Goal: Information Seeking & Learning: Learn about a topic

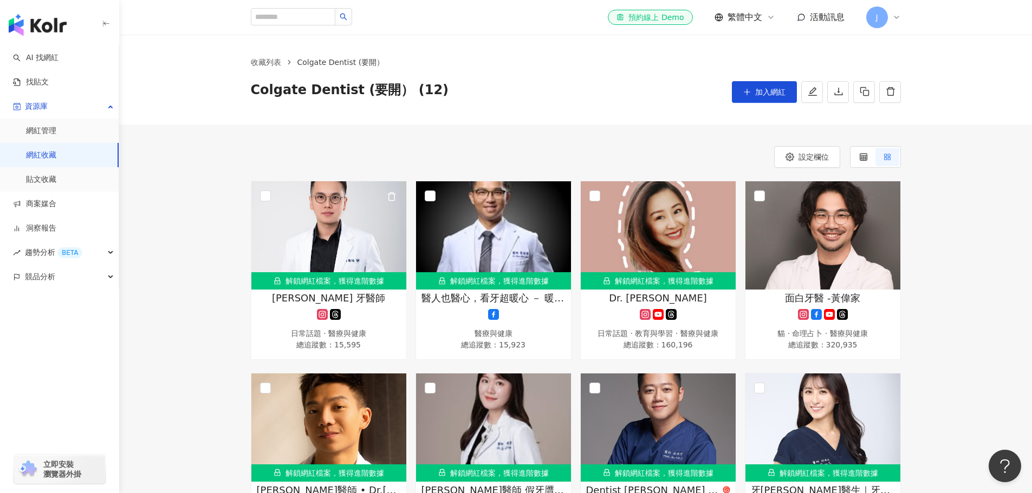
click at [341, 231] on img at bounding box center [328, 235] width 155 height 108
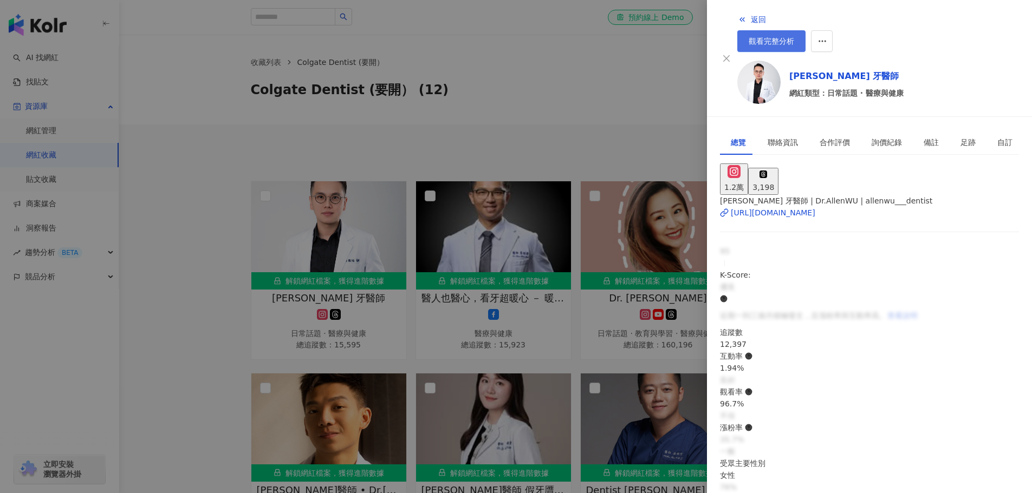
click at [794, 37] on span "觀看完整分析" at bounding box center [771, 41] width 45 height 9
click at [626, 93] on div at bounding box center [516, 246] width 1032 height 493
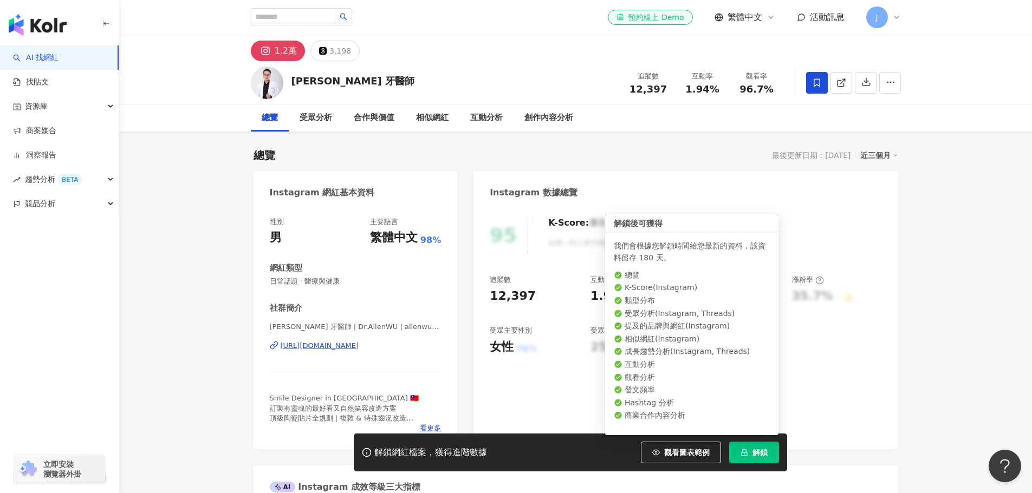
click at [757, 452] on span "解鎖" at bounding box center [759, 452] width 15 height 9
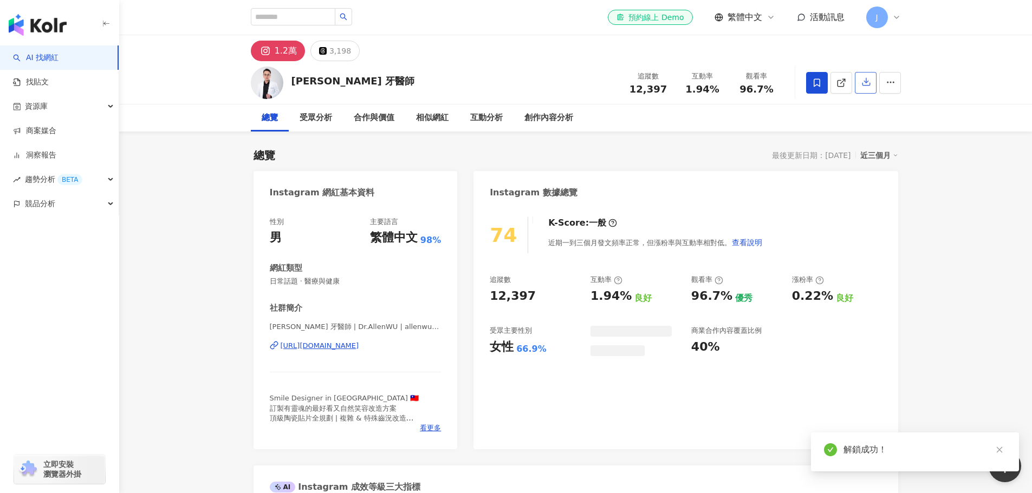
click at [862, 82] on icon "button" at bounding box center [866, 82] width 10 height 10
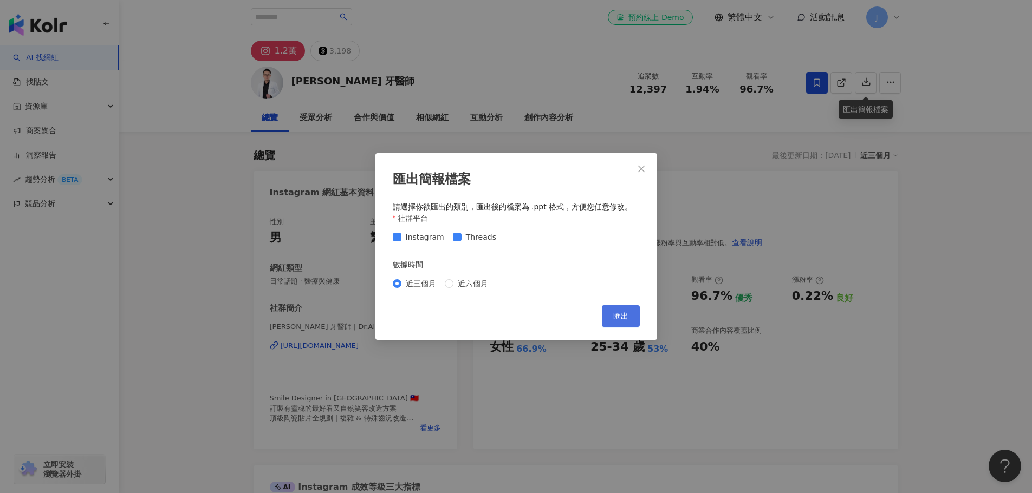
click at [632, 315] on button "匯出" at bounding box center [621, 316] width 38 height 22
click at [626, 316] on span "匯出" at bounding box center [620, 316] width 15 height 9
click at [641, 168] on icon "close" at bounding box center [641, 168] width 6 height 6
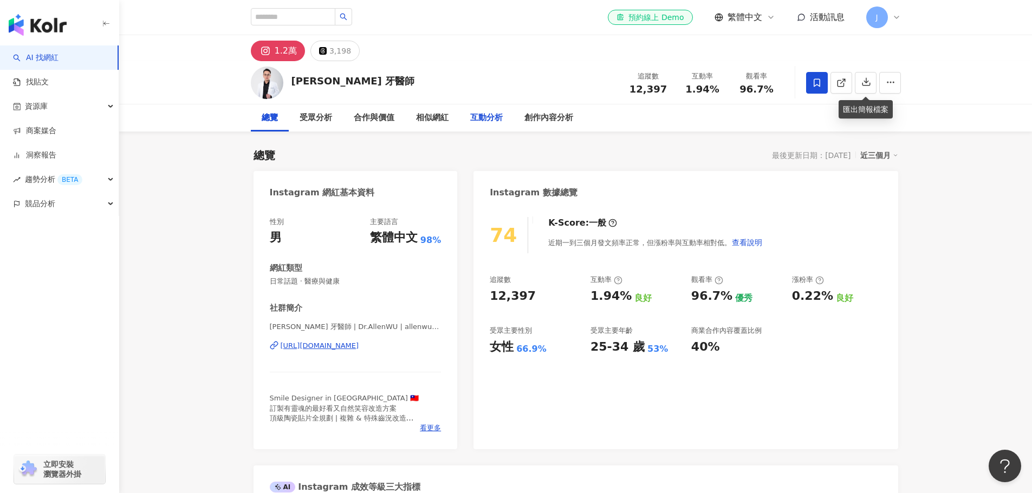
click at [480, 121] on div "互動分析" at bounding box center [486, 118] width 32 height 13
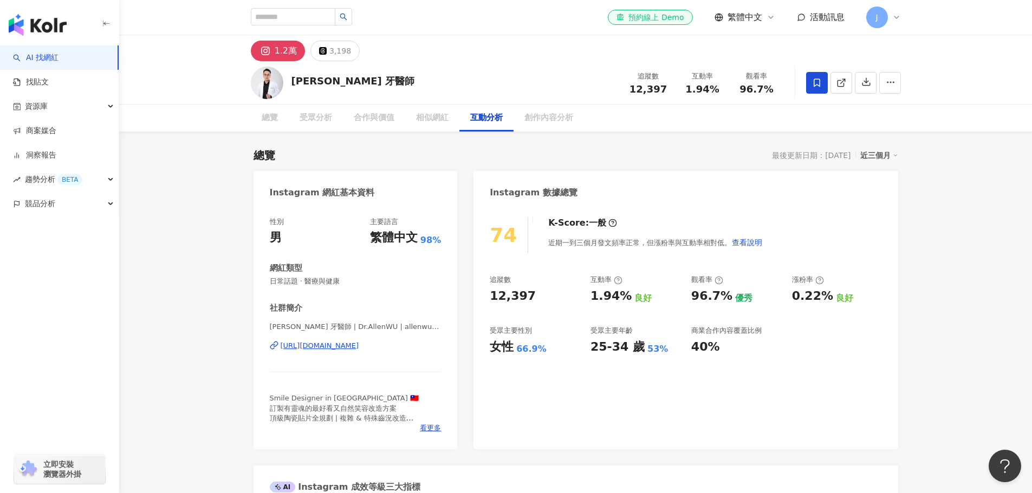
scroll to position [2156, 0]
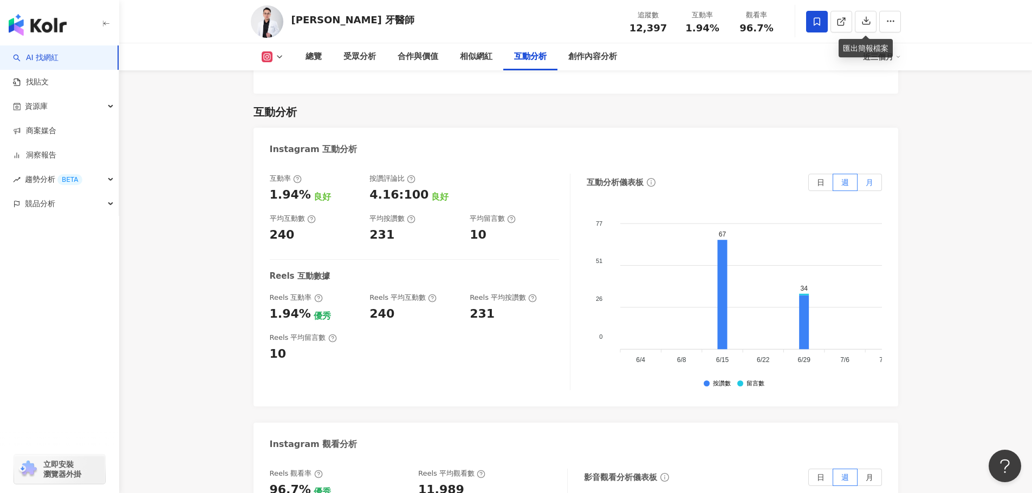
click at [864, 174] on label "月" at bounding box center [869, 182] width 24 height 17
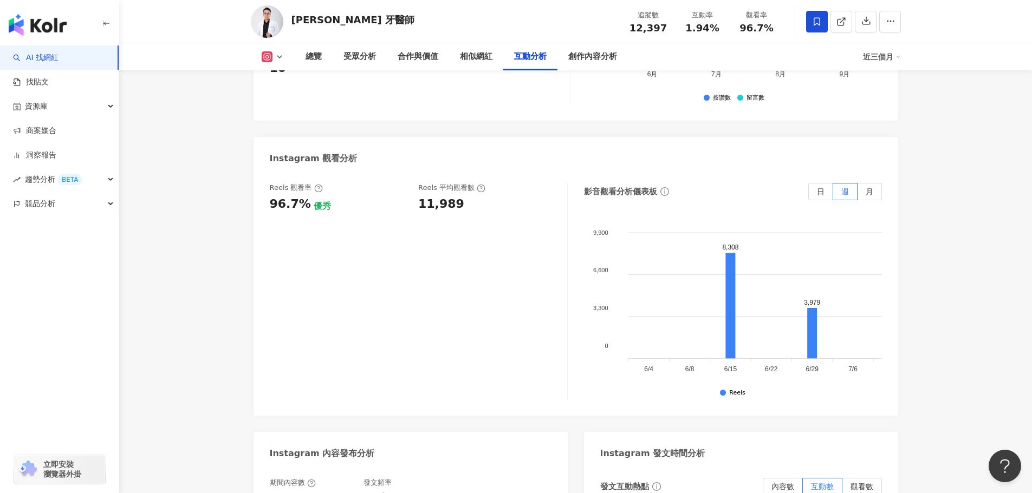
scroll to position [2318, 0]
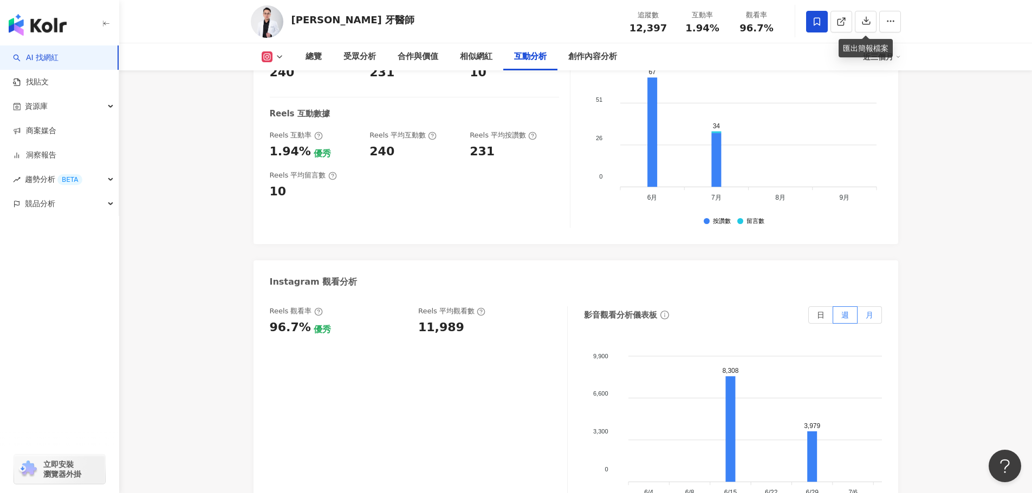
click at [875, 307] on label "月" at bounding box center [869, 315] width 24 height 17
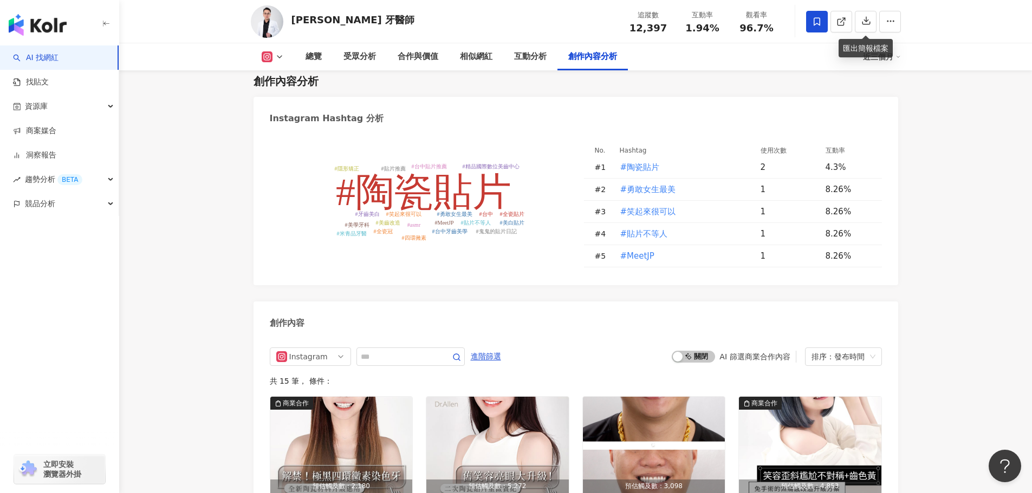
scroll to position [3126, 0]
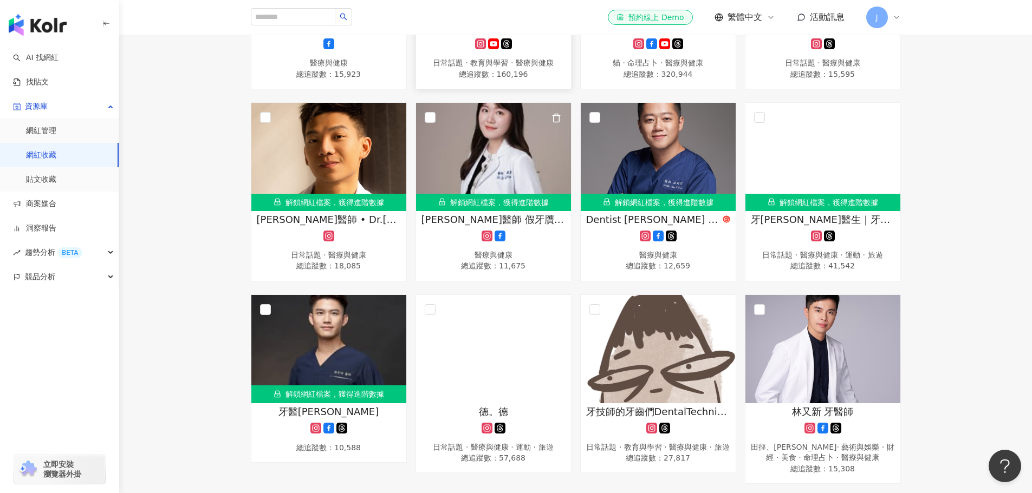
scroll to position [162, 0]
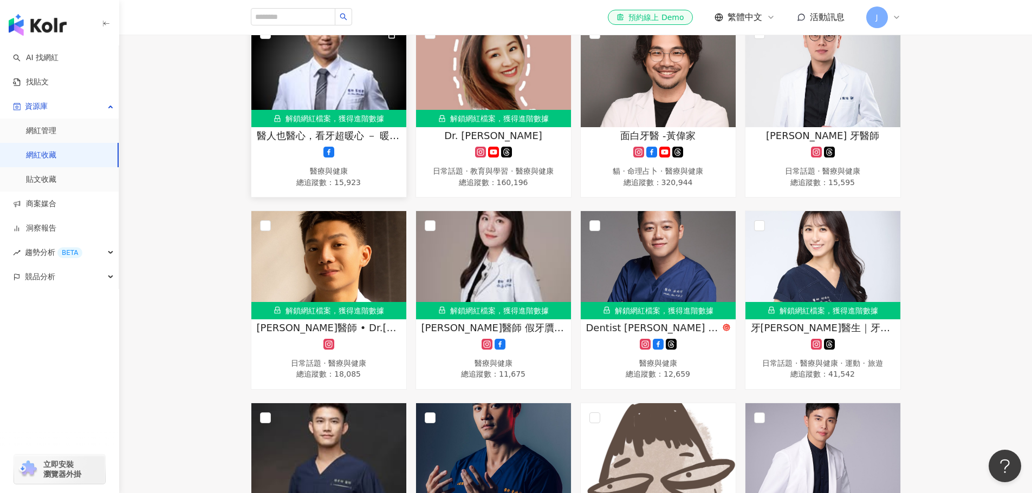
click at [361, 83] on img at bounding box center [328, 73] width 155 height 108
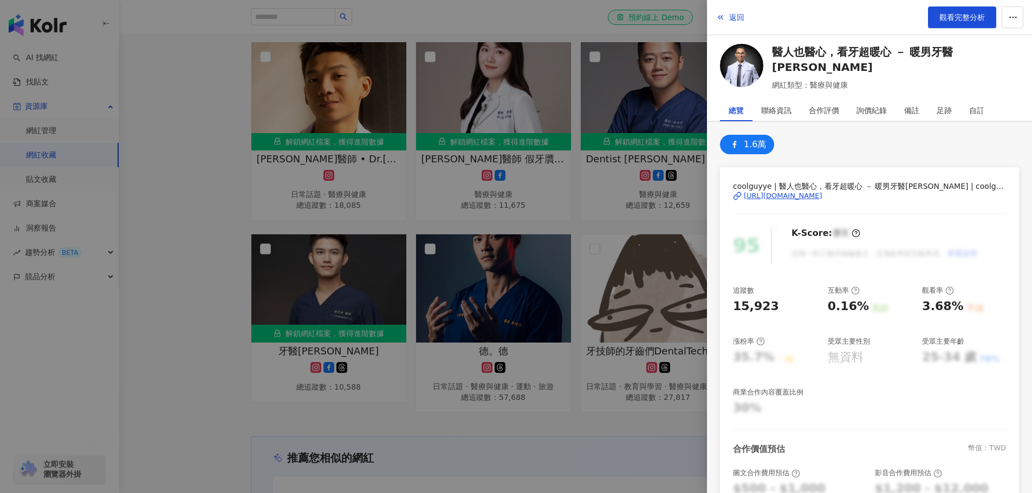
scroll to position [433, 0]
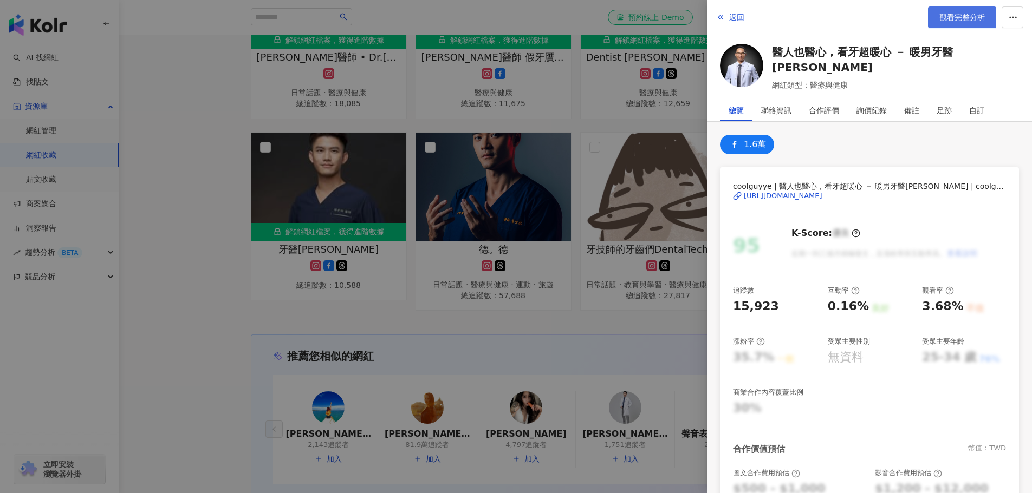
click at [966, 19] on span "觀看完整分析" at bounding box center [961, 17] width 45 height 9
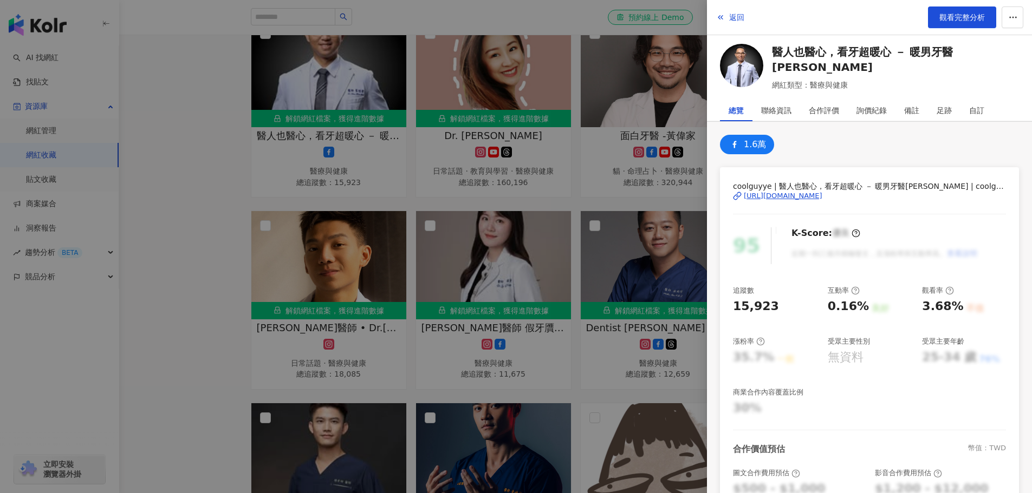
click at [208, 222] on div at bounding box center [516, 246] width 1032 height 493
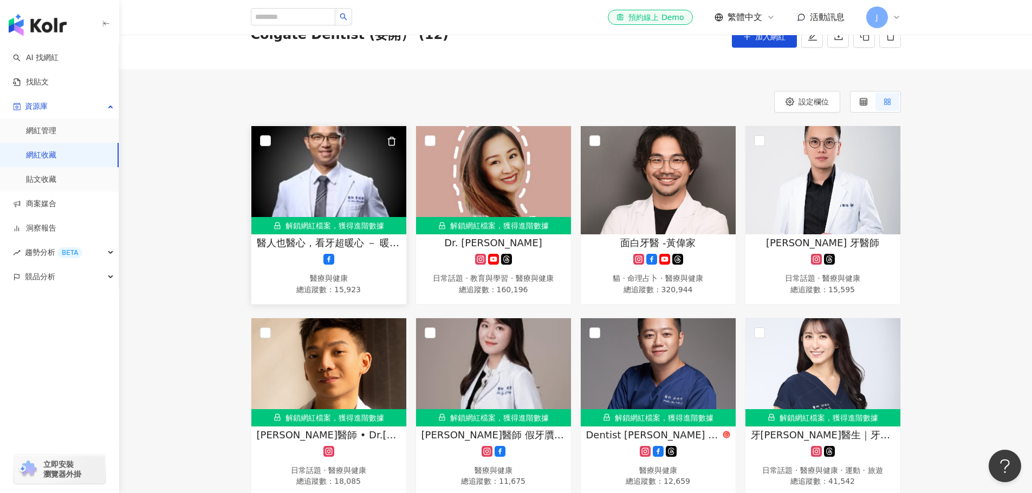
scroll to position [0, 0]
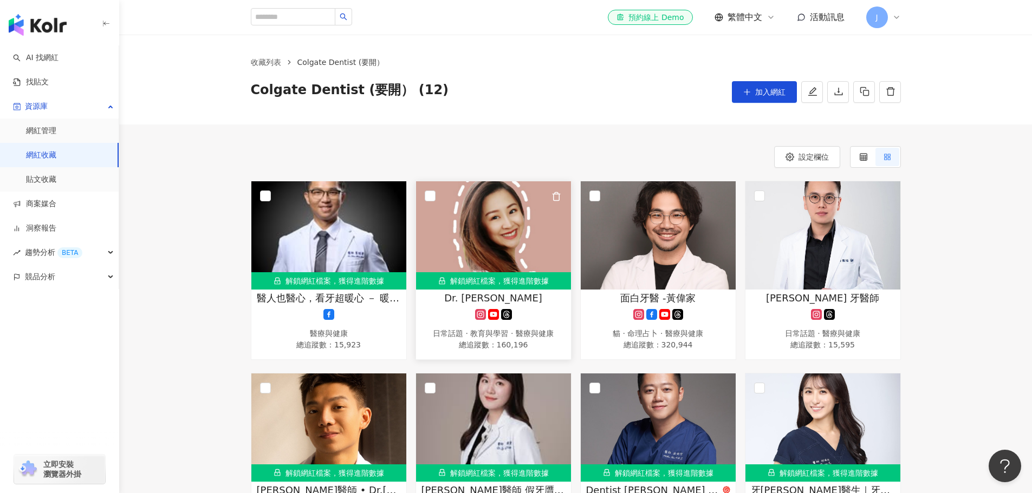
click at [499, 240] on img at bounding box center [493, 235] width 155 height 108
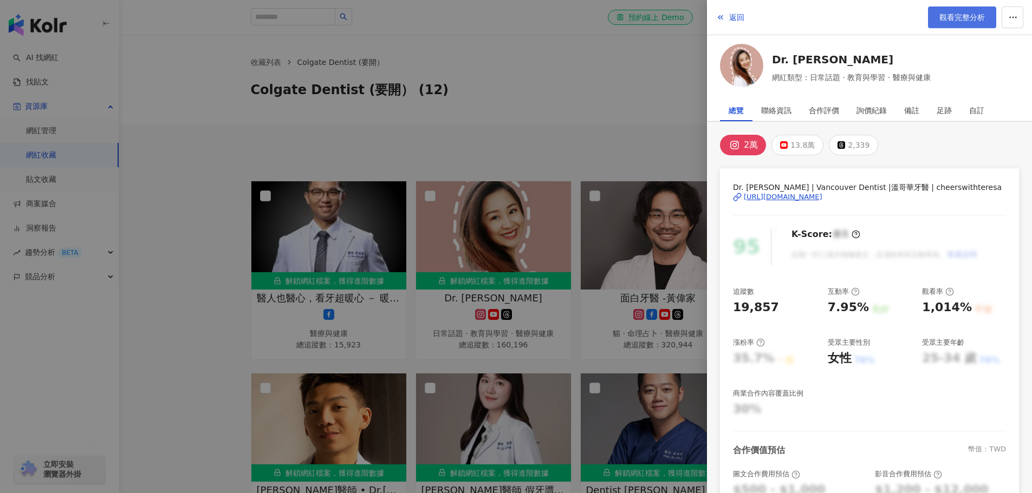
click at [956, 20] on span "觀看完整分析" at bounding box center [961, 17] width 45 height 9
click at [526, 132] on div at bounding box center [516, 246] width 1032 height 493
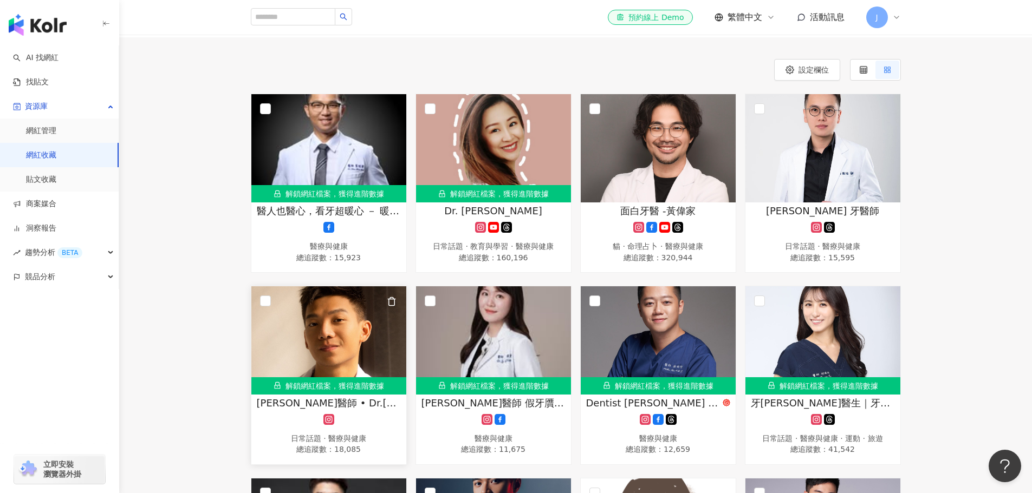
scroll to position [108, 0]
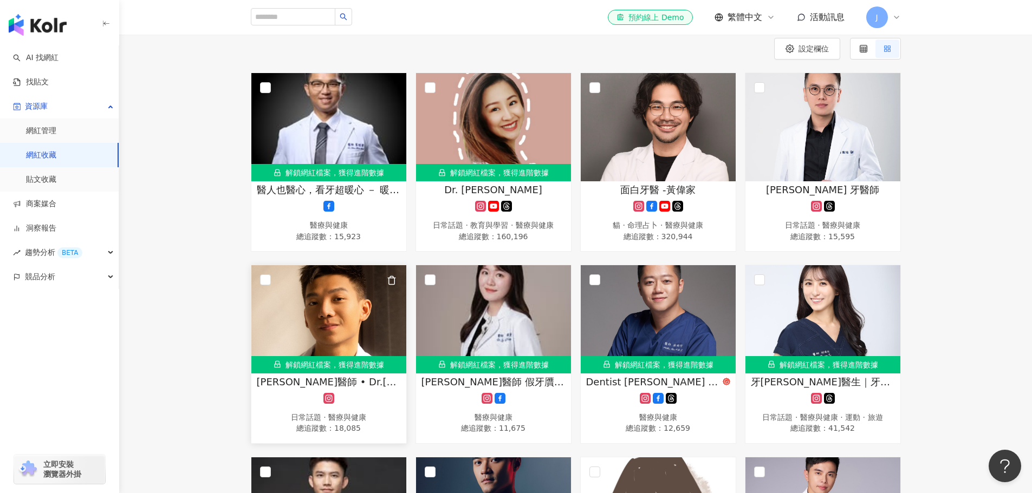
click at [314, 307] on img at bounding box center [328, 319] width 155 height 108
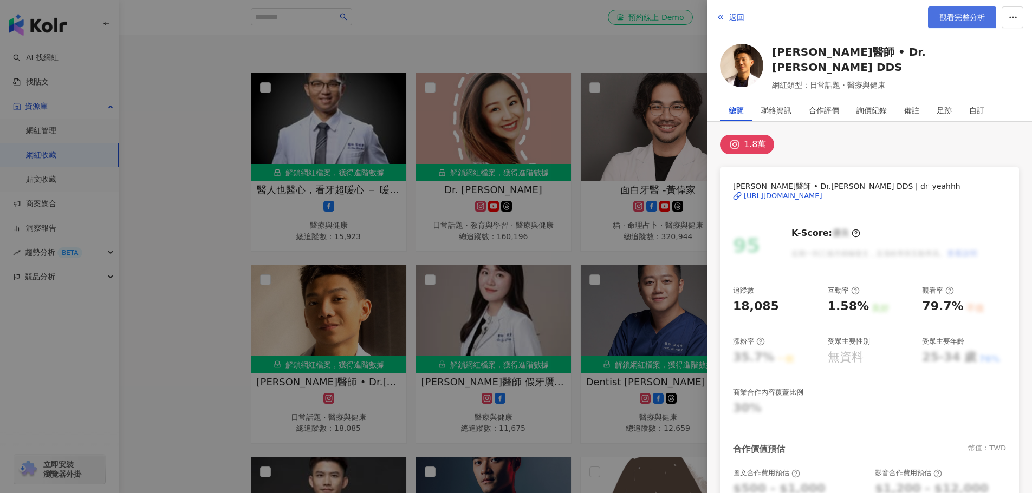
click at [955, 13] on span "觀看完整分析" at bounding box center [961, 17] width 45 height 9
drag, startPoint x: 185, startPoint y: 83, endPoint x: 132, endPoint y: 38, distance: 69.6
click at [185, 82] on div at bounding box center [516, 246] width 1032 height 493
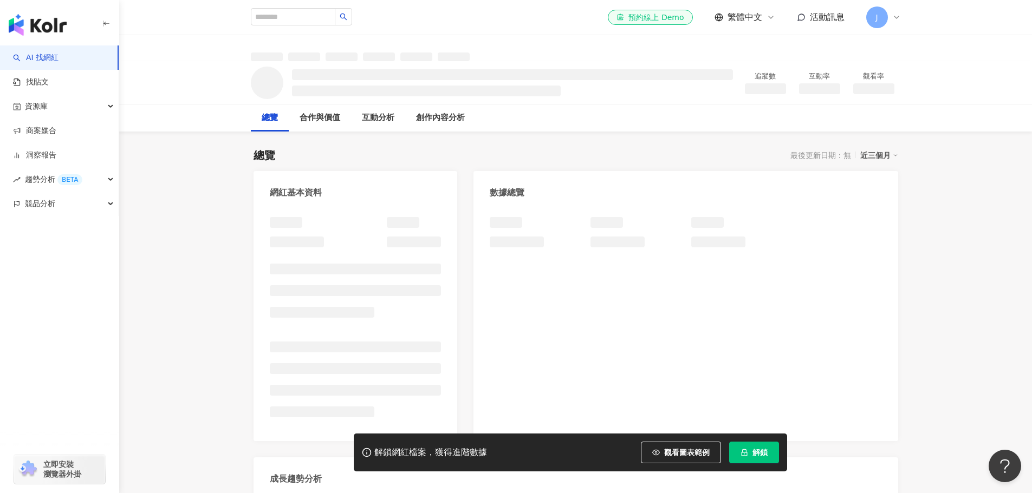
click at [770, 456] on button "解鎖" at bounding box center [754, 453] width 50 height 22
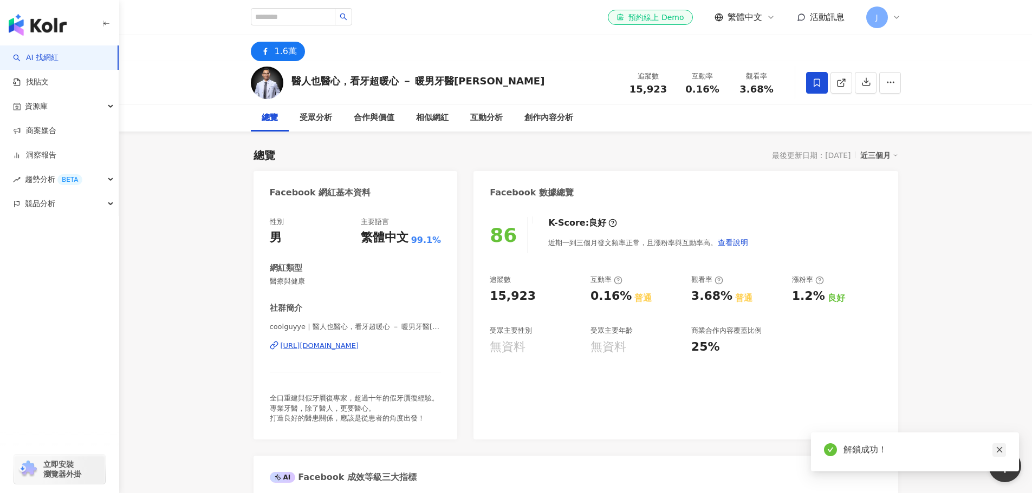
click at [1000, 450] on icon "close" at bounding box center [1000, 450] width 8 height 8
click at [861, 86] on icon "button" at bounding box center [866, 82] width 10 height 10
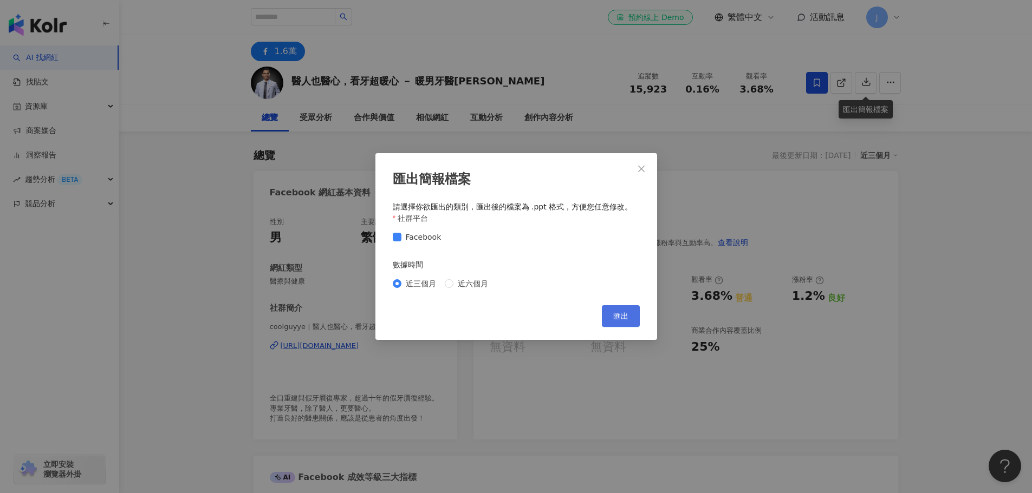
click at [627, 321] on span "匯出" at bounding box center [620, 316] width 15 height 9
click at [617, 320] on span "匯出" at bounding box center [620, 316] width 15 height 9
click at [644, 168] on icon "close" at bounding box center [641, 169] width 9 height 9
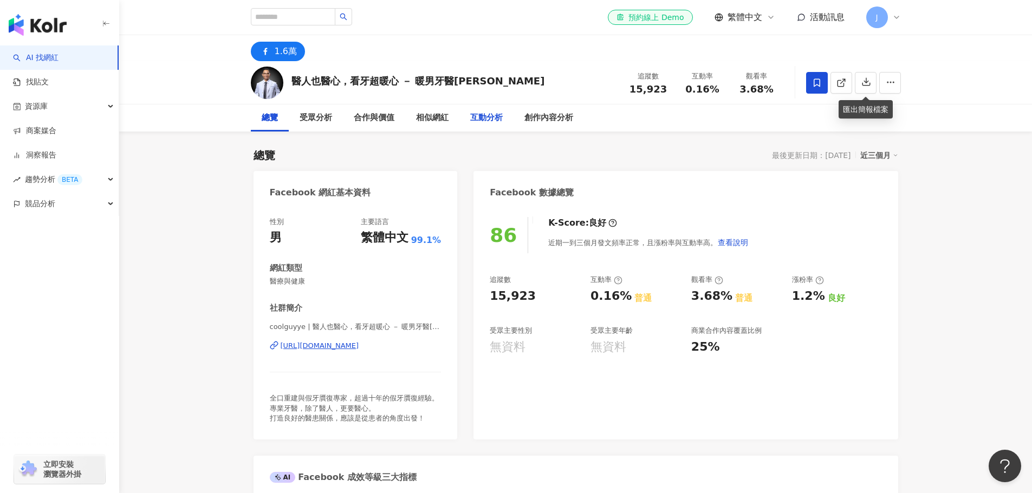
click at [477, 120] on div "互動分析" at bounding box center [486, 118] width 32 height 13
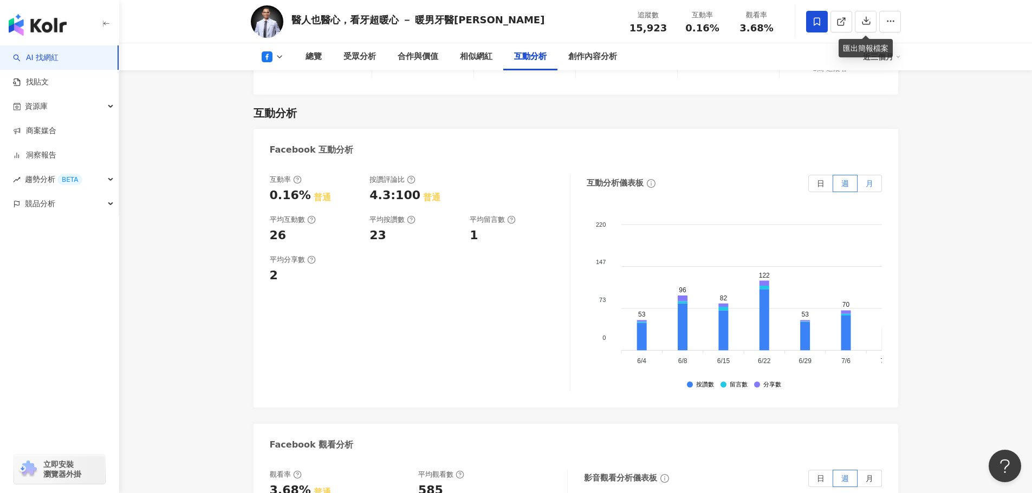
click at [862, 175] on label "月" at bounding box center [869, 183] width 24 height 17
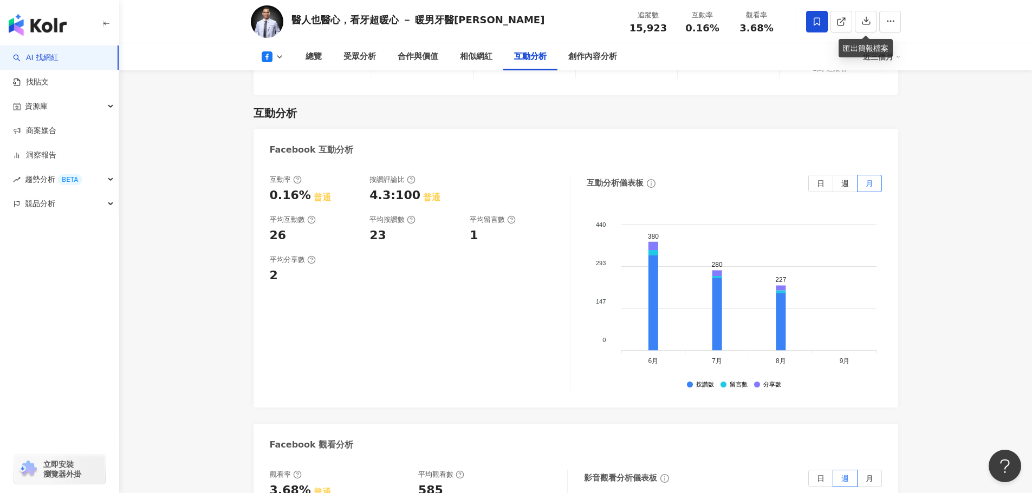
drag, startPoint x: 231, startPoint y: 332, endPoint x: 230, endPoint y: 347, distance: 15.2
click at [231, 332] on div "總覽 最後更新日期：2025/9/2 近三個月 Facebook 網紅基本資料 性別 男 主要語言 繁體中文 99.1% 網紅類型 醫療與健康 社群簡介 co…" at bounding box center [575, 274] width 693 height 3472
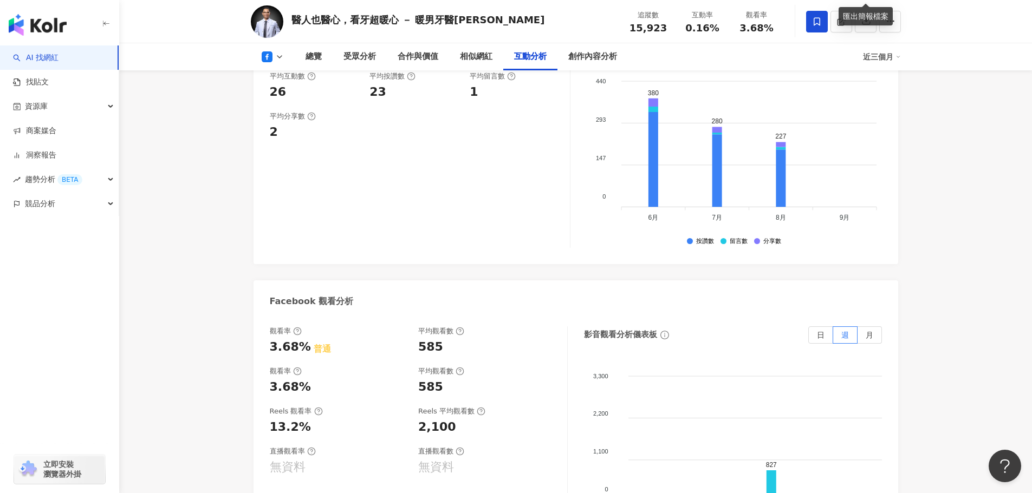
scroll to position [1865, 0]
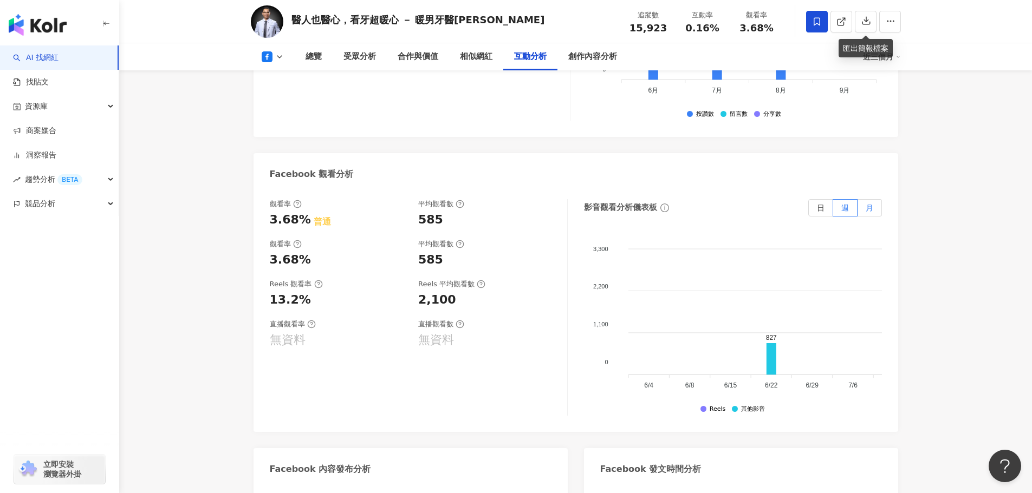
click at [873, 204] on span "月" at bounding box center [870, 208] width 8 height 9
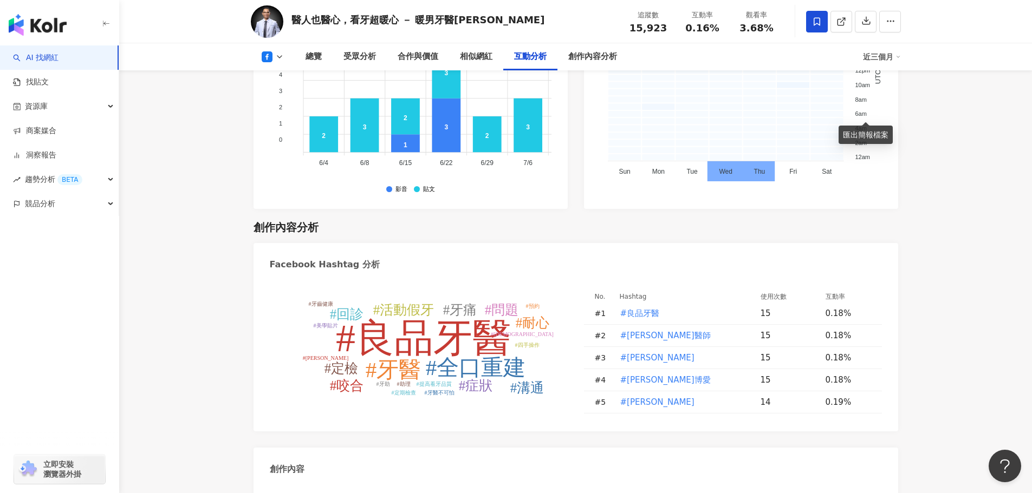
scroll to position [2515, 0]
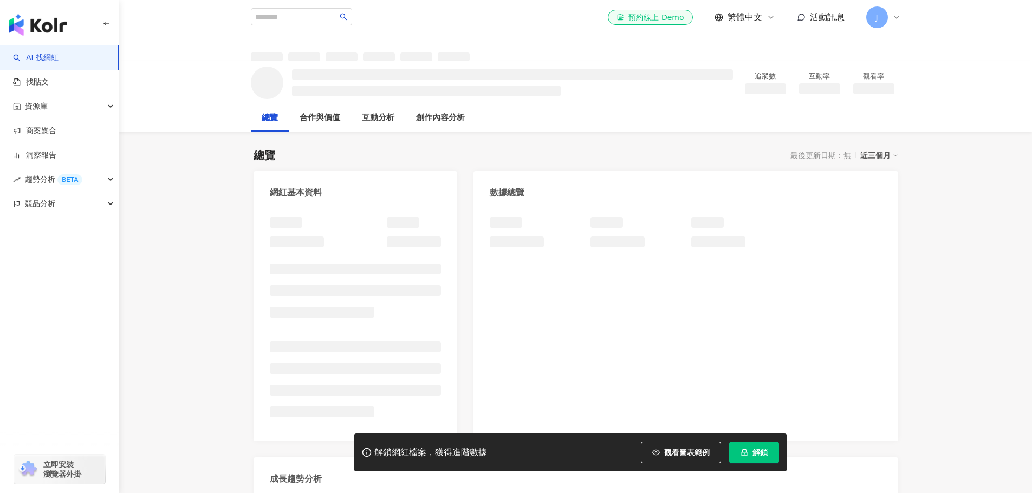
click at [763, 459] on button "解鎖" at bounding box center [754, 453] width 50 height 22
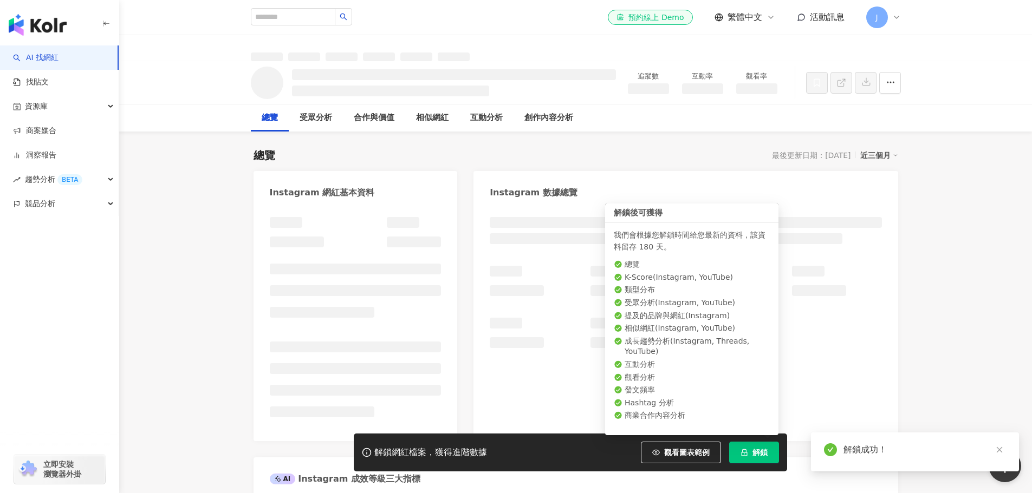
click at [750, 456] on button "解鎖" at bounding box center [754, 453] width 50 height 22
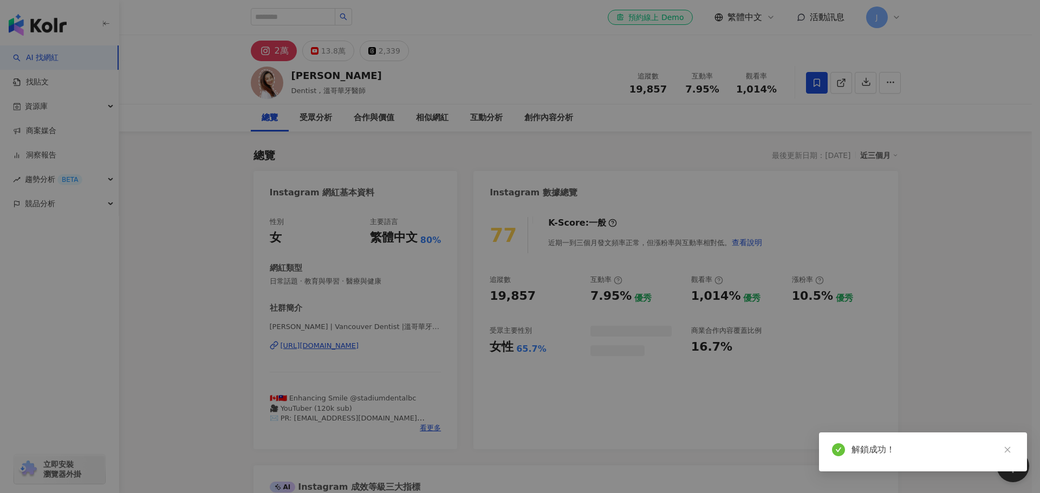
click at [861, 87] on div "同時已有協作者解鎖該網紅數據 由於該網紅的資料已被工作區其他協作者解鎖，因此您無須重複解鎖，重新整理頁面就能查看完整網紅數據。 重新整理" at bounding box center [520, 246] width 1040 height 493
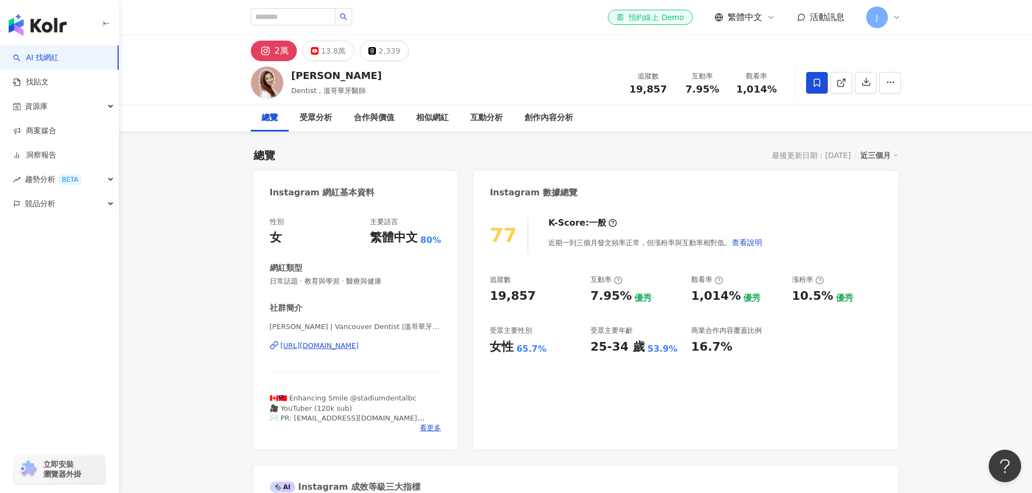
click at [865, 86] on icon "button" at bounding box center [866, 82] width 10 height 10
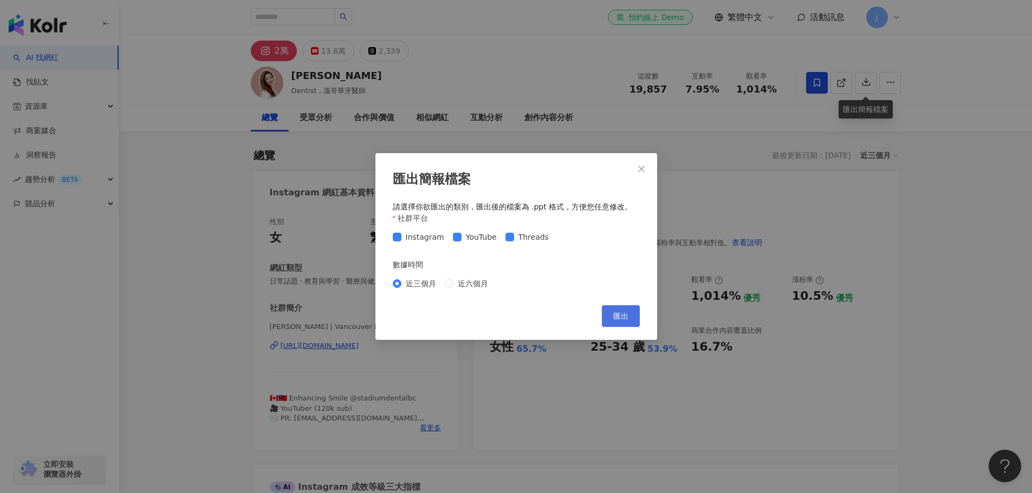
click at [618, 314] on span "匯出" at bounding box center [620, 316] width 15 height 9
drag, startPoint x: 458, startPoint y: 281, endPoint x: 464, endPoint y: 285, distance: 7.4
click at [458, 281] on span "近六個月" at bounding box center [472, 284] width 39 height 12
click at [619, 320] on span "匯出" at bounding box center [620, 316] width 15 height 9
drag, startPoint x: 642, startPoint y: 167, endPoint x: 629, endPoint y: 161, distance: 14.5
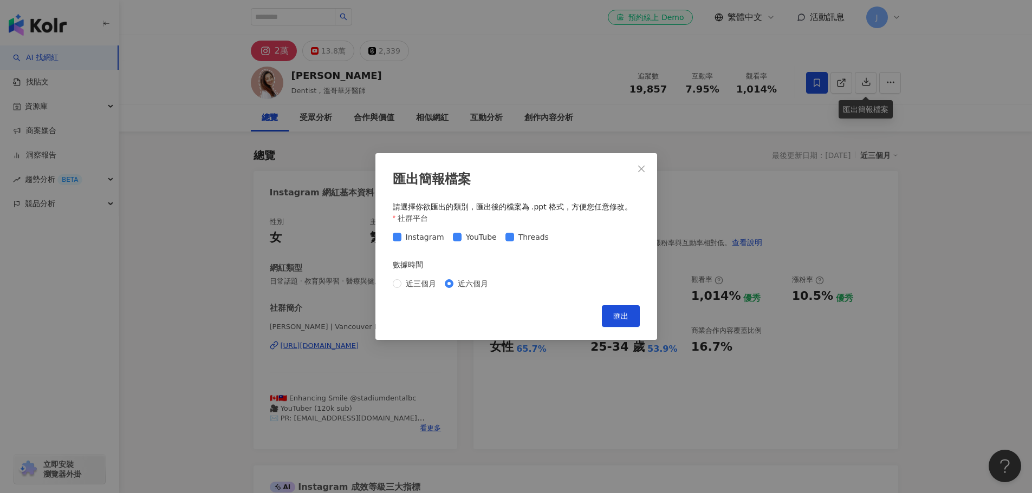
click at [642, 167] on icon "close" at bounding box center [641, 168] width 6 height 6
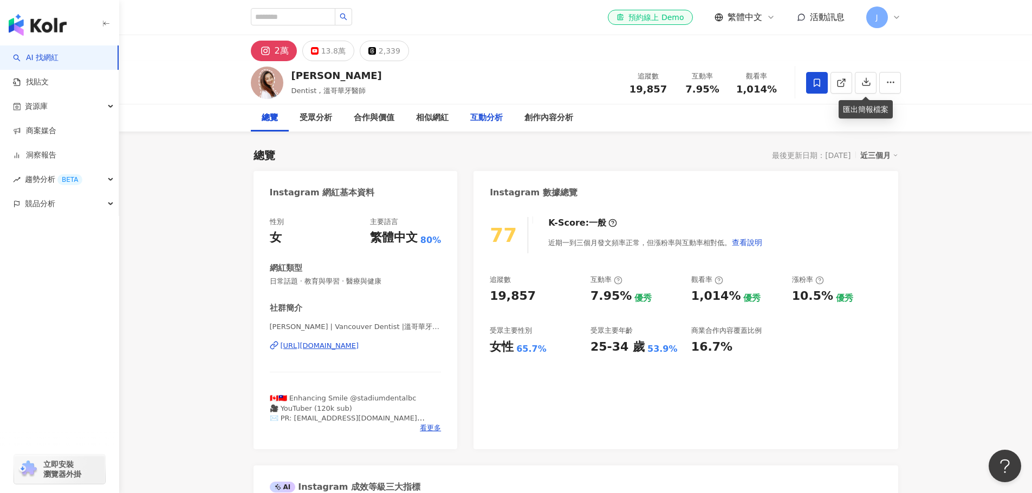
click at [462, 119] on div "互動分析" at bounding box center [486, 118] width 54 height 27
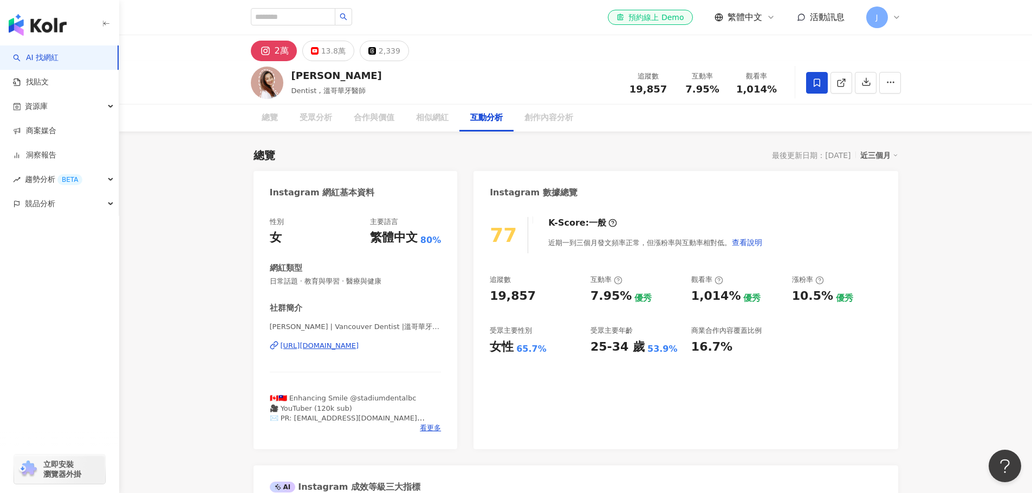
scroll to position [2107, 0]
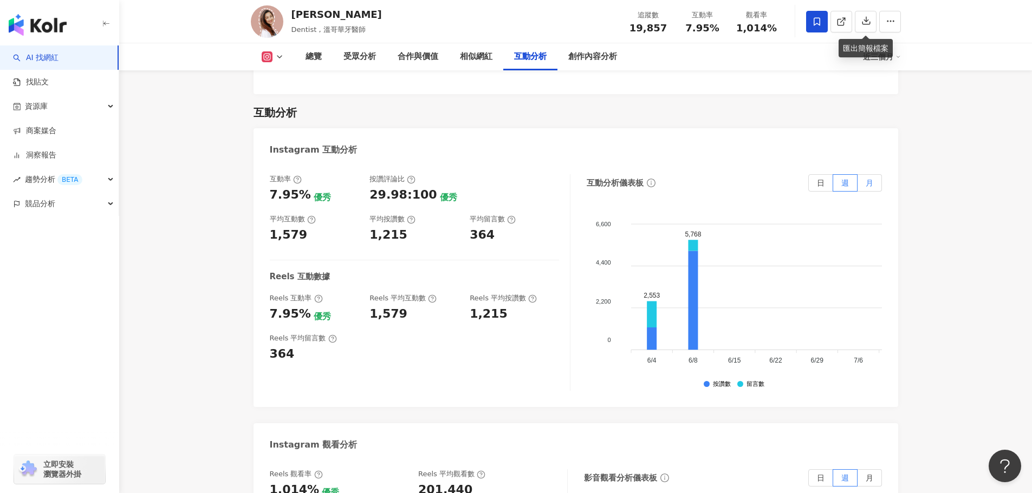
click at [866, 179] on span "月" at bounding box center [870, 183] width 8 height 9
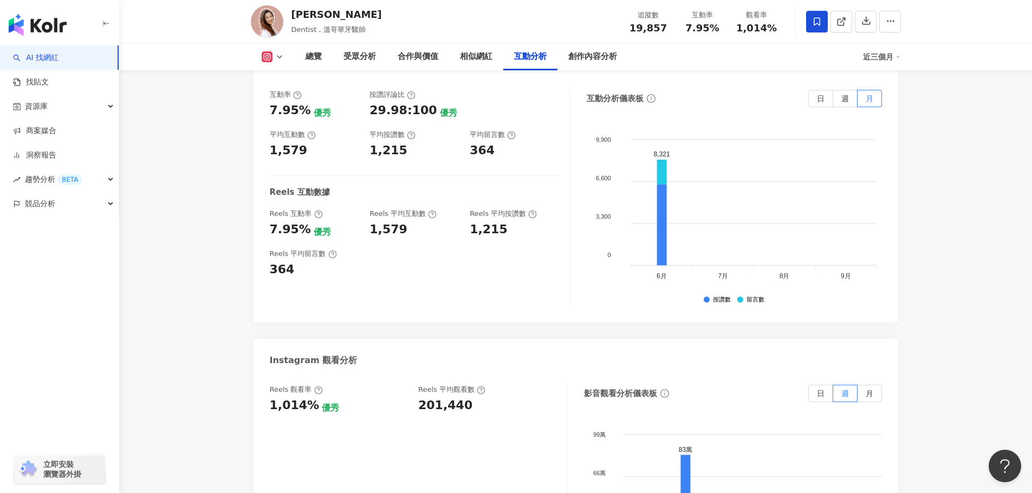
scroll to position [2378, 0]
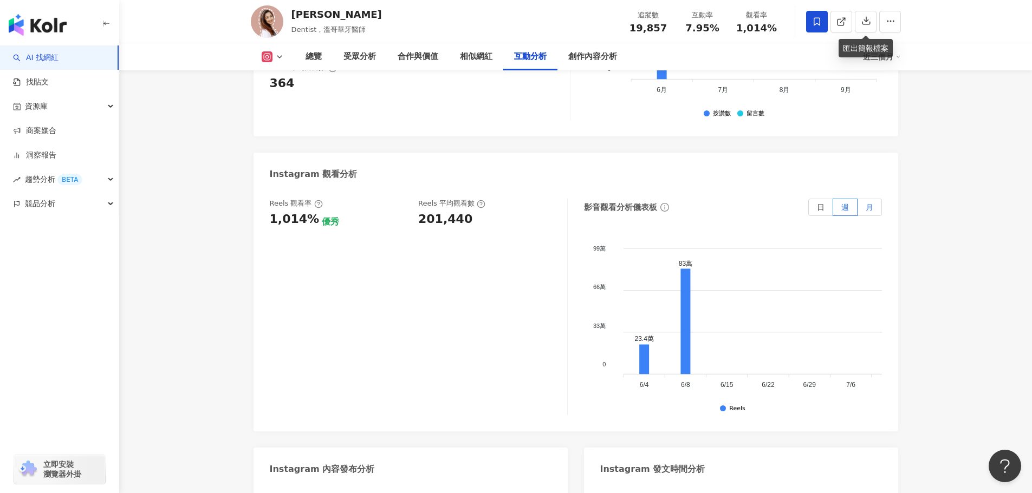
click at [879, 199] on label "月" at bounding box center [869, 207] width 24 height 17
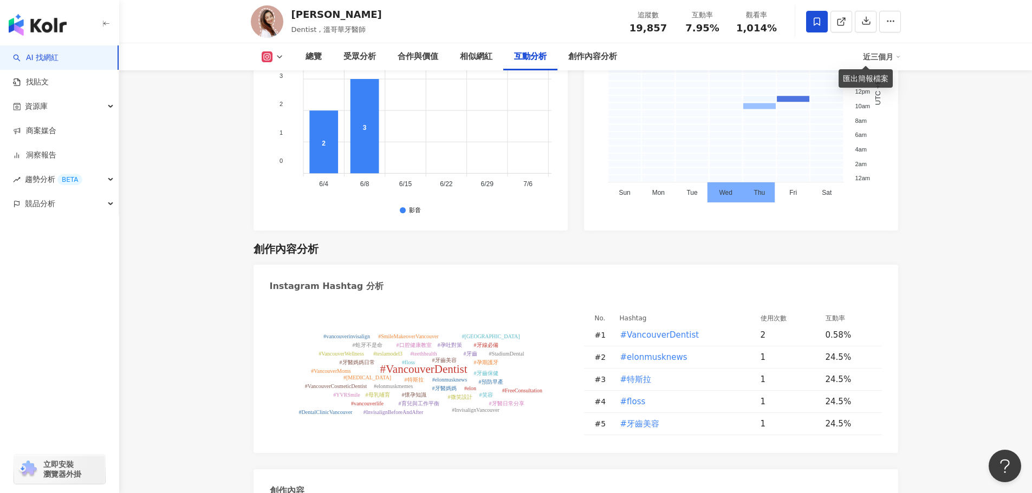
scroll to position [2974, 0]
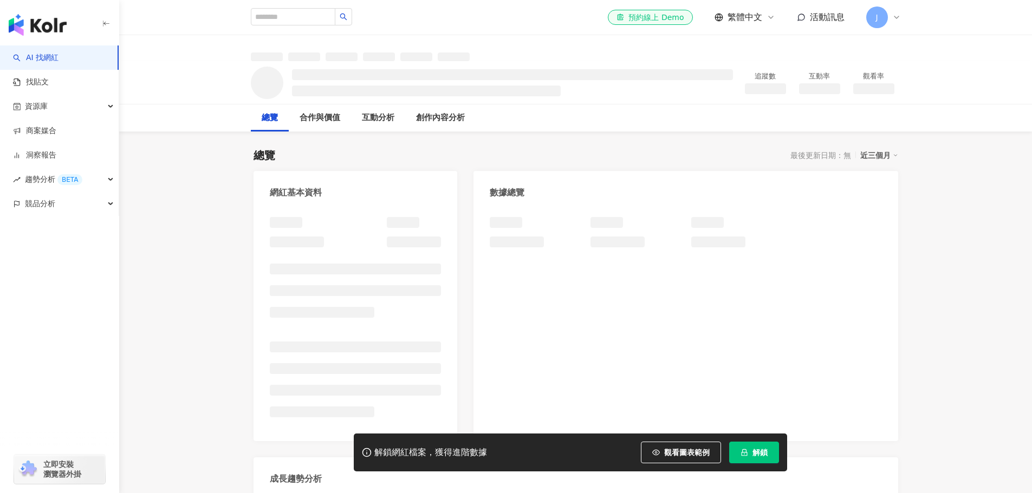
click at [764, 456] on span "解鎖" at bounding box center [759, 452] width 15 height 9
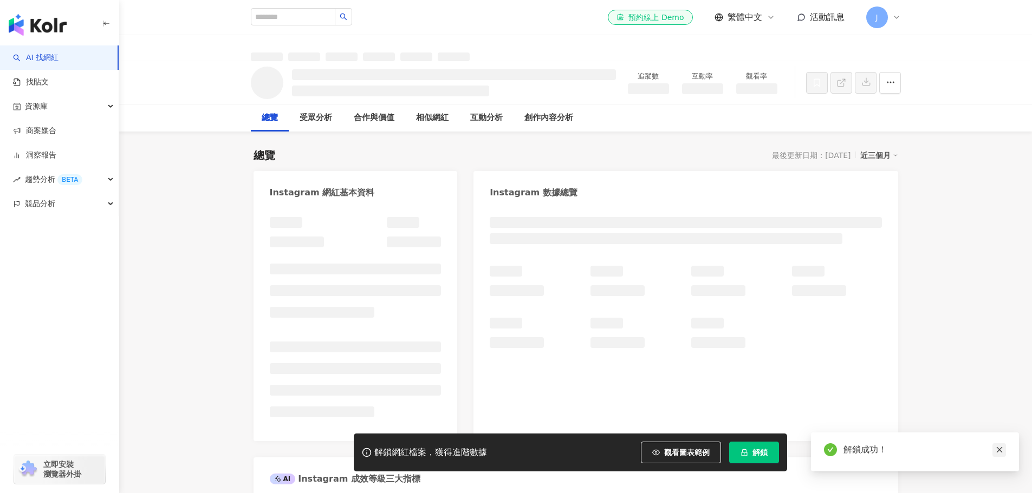
click at [1001, 448] on icon "close" at bounding box center [999, 450] width 6 height 6
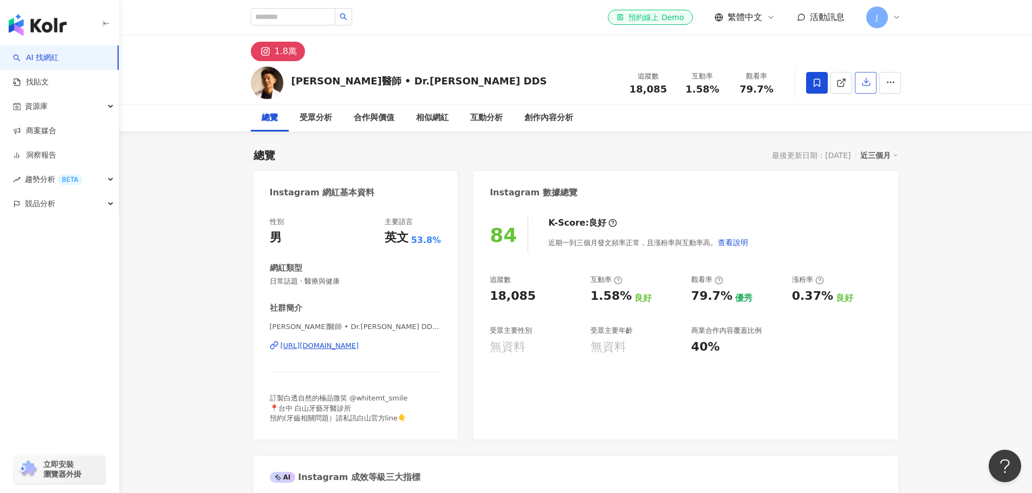
click at [866, 84] on icon "button" at bounding box center [866, 83] width 8 height 8
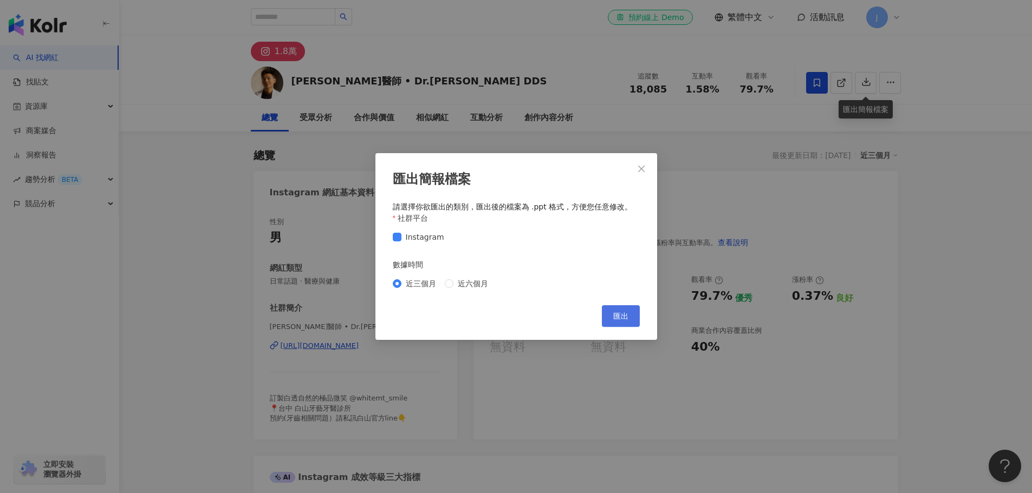
click at [630, 318] on button "匯出" at bounding box center [621, 316] width 38 height 22
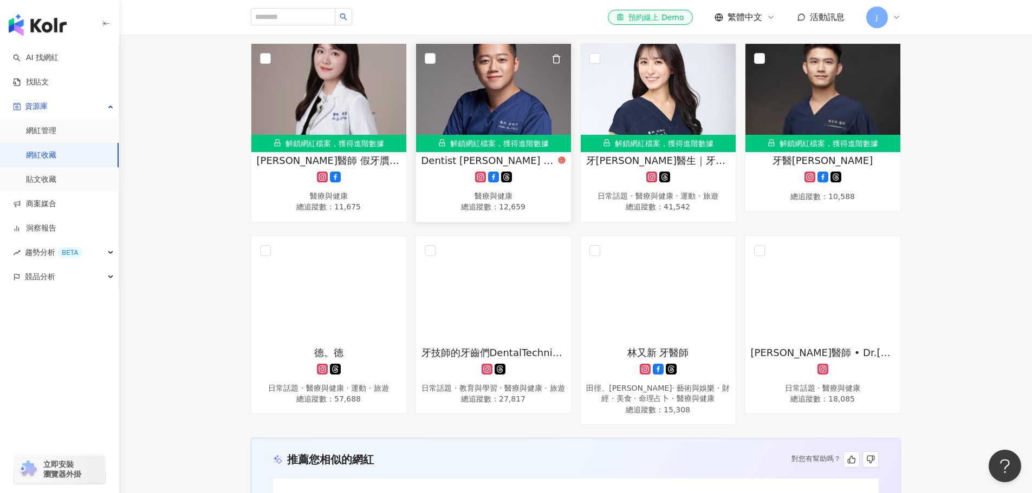
scroll to position [217, 0]
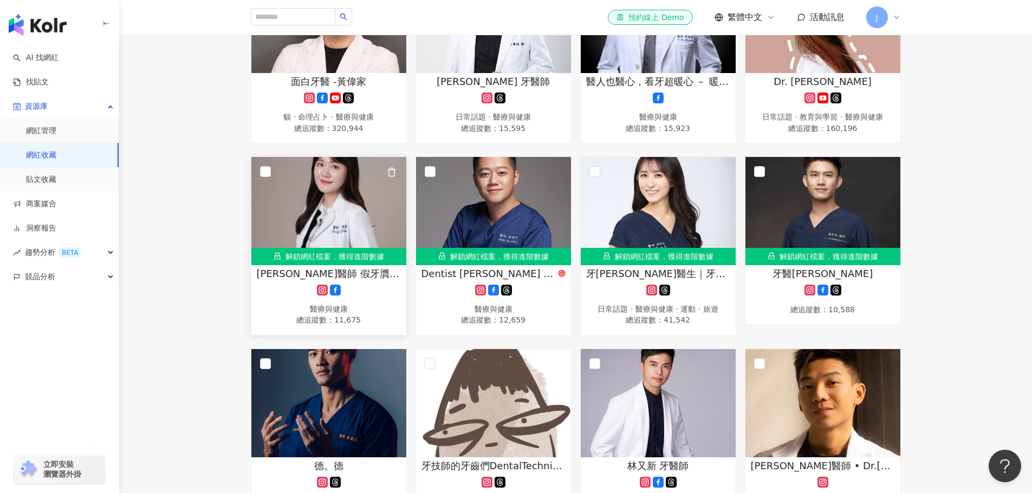
click at [354, 205] on img at bounding box center [328, 211] width 155 height 108
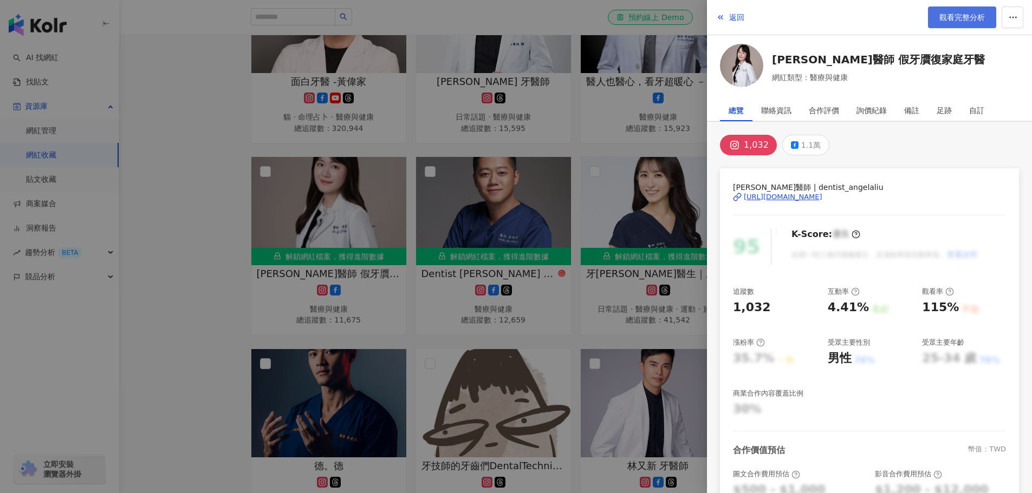
click at [955, 20] on span "觀看完整分析" at bounding box center [961, 17] width 45 height 9
click at [212, 182] on div at bounding box center [516, 246] width 1032 height 493
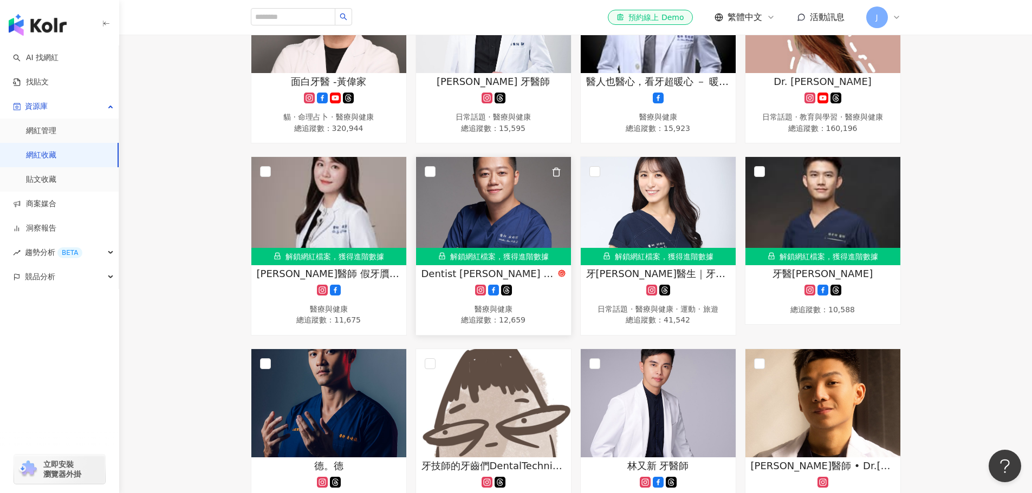
click at [490, 204] on img at bounding box center [493, 211] width 155 height 108
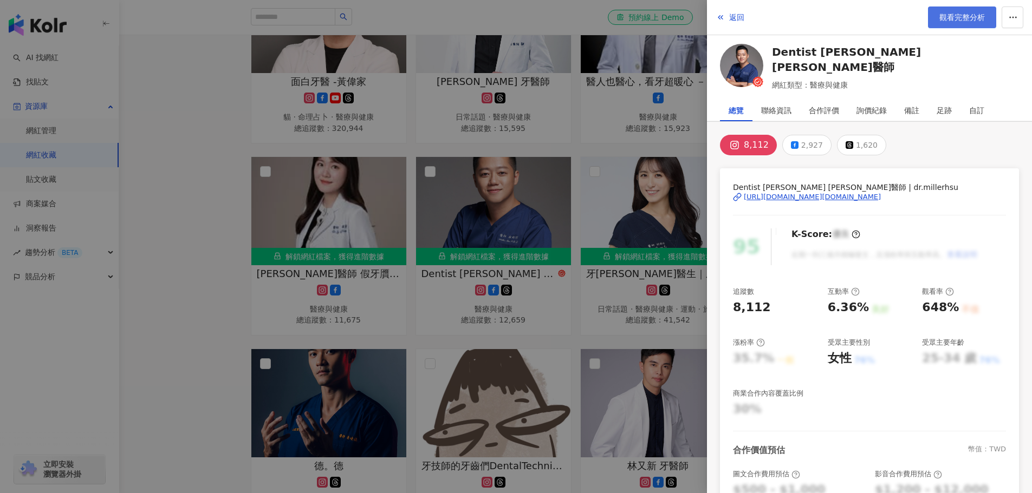
click at [959, 11] on link "觀看完整分析" at bounding box center [962, 17] width 68 height 22
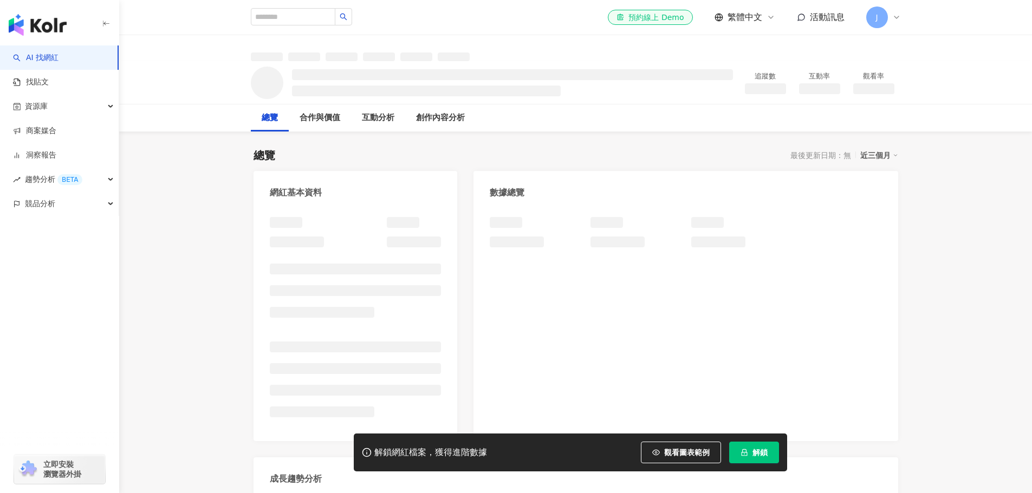
click at [763, 453] on span "解鎖" at bounding box center [759, 452] width 15 height 9
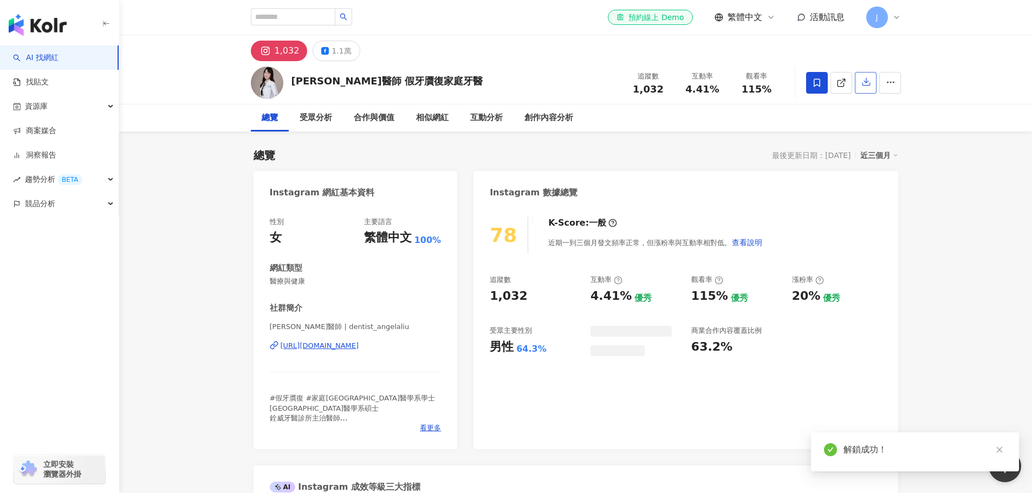
click at [866, 79] on icon "button" at bounding box center [866, 82] width 10 height 10
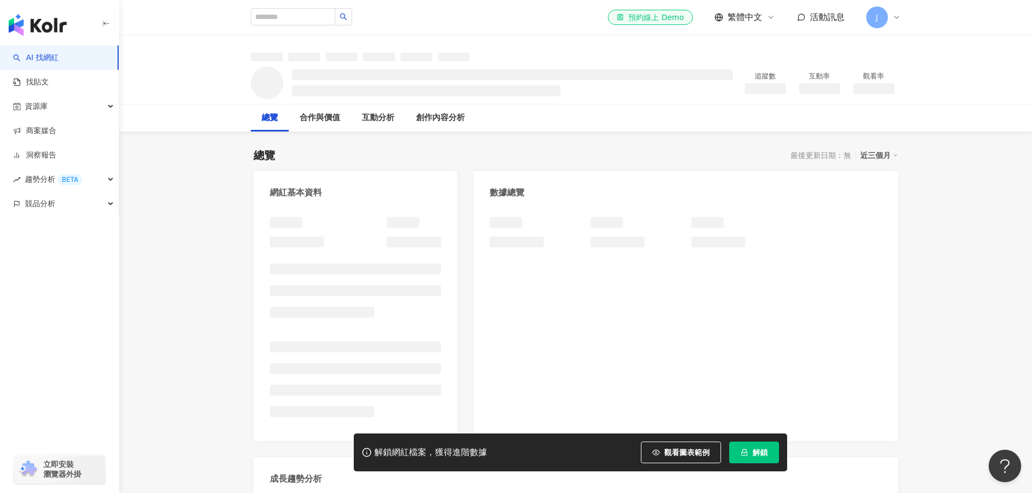
click at [753, 455] on span "解鎖" at bounding box center [759, 452] width 15 height 9
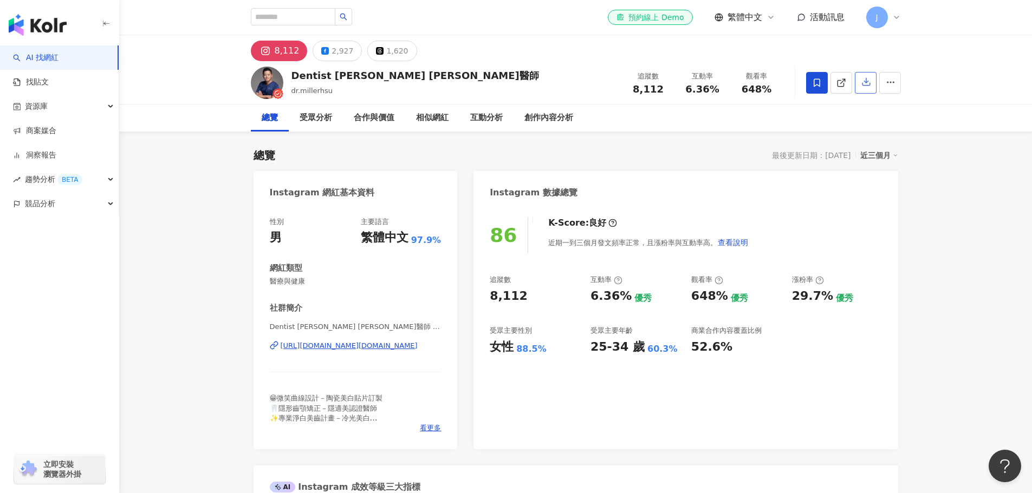
click at [864, 86] on icon "button" at bounding box center [866, 82] width 10 height 10
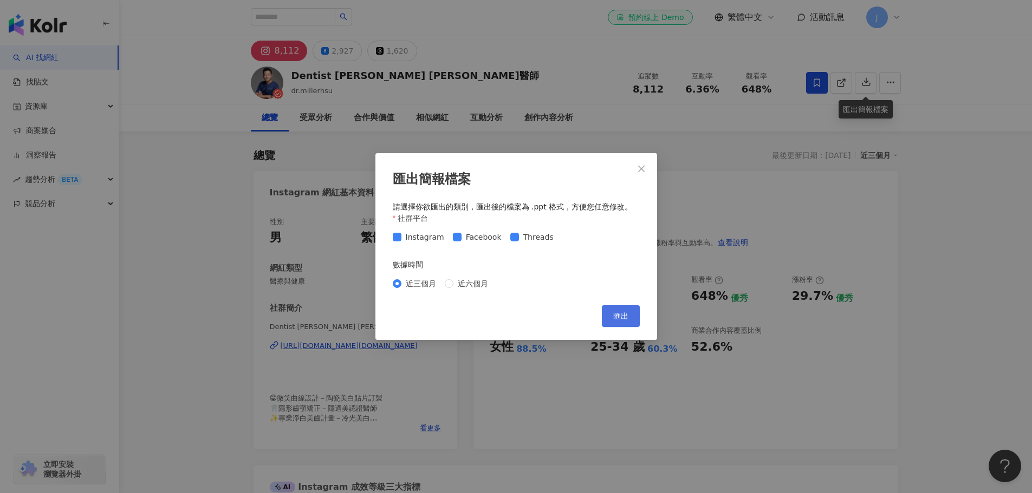
click at [614, 309] on button "匯出" at bounding box center [621, 316] width 38 height 22
click at [456, 285] on span "近六個月" at bounding box center [472, 284] width 39 height 12
click at [625, 318] on span "匯出" at bounding box center [620, 316] width 15 height 9
click at [639, 167] on icon "close" at bounding box center [641, 168] width 6 height 6
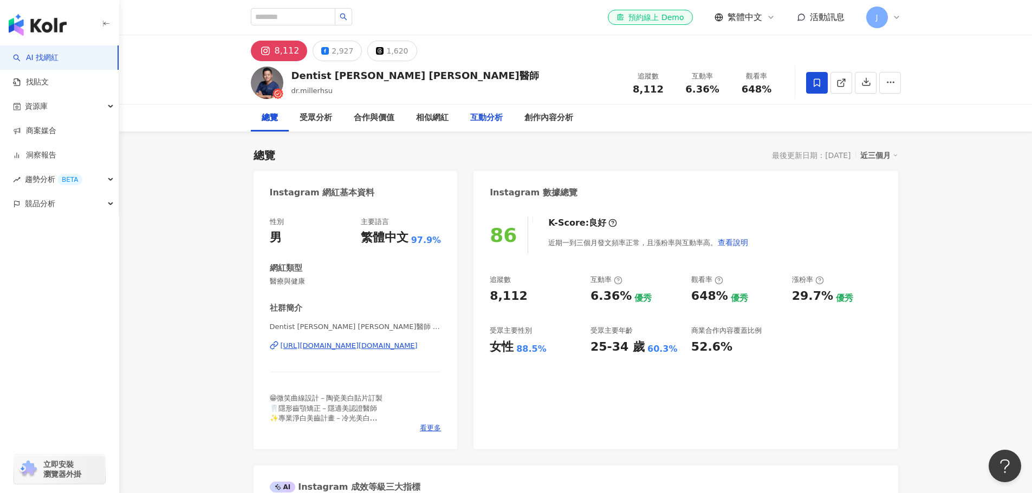
click at [480, 110] on div "互動分析" at bounding box center [486, 118] width 54 height 27
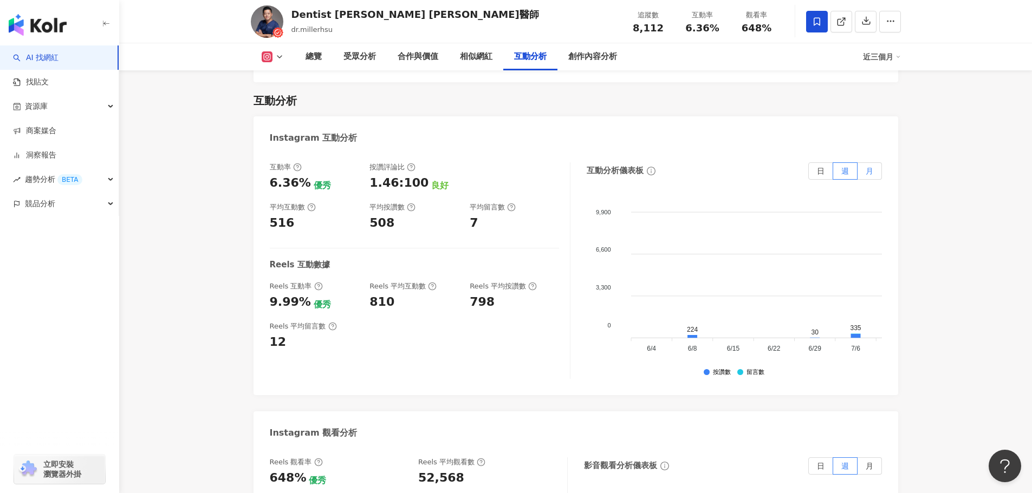
click at [864, 162] on label "月" at bounding box center [869, 170] width 24 height 17
click at [870, 462] on span "月" at bounding box center [870, 466] width 8 height 9
drag, startPoint x: 192, startPoint y: 310, endPoint x: 202, endPoint y: 326, distance: 18.5
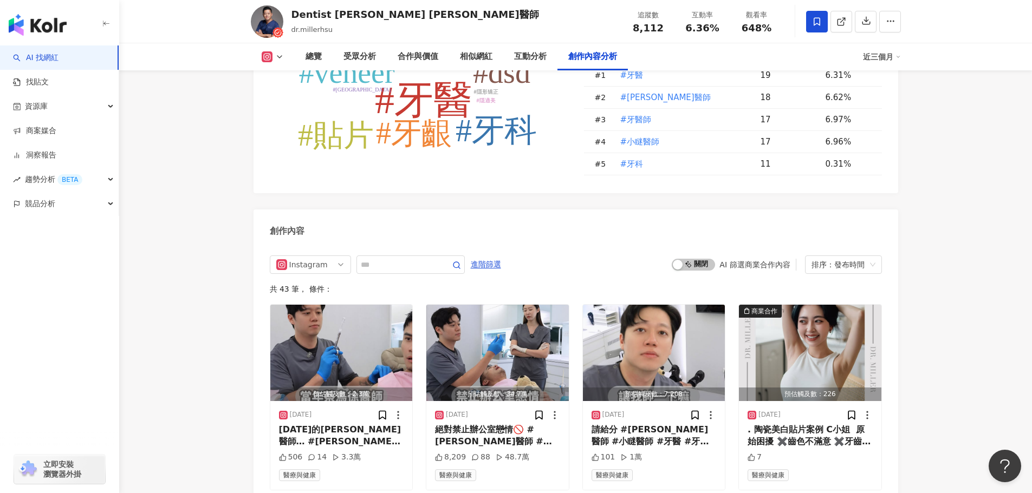
scroll to position [3156, 0]
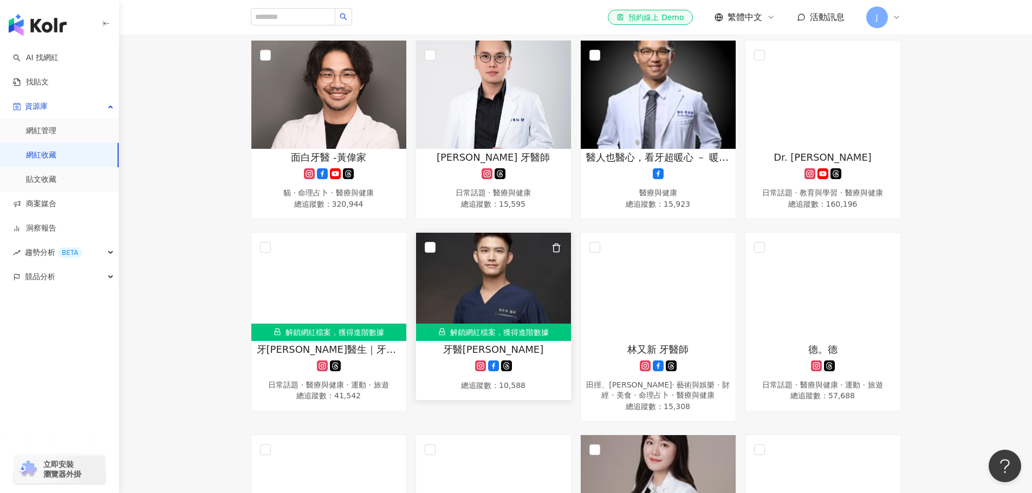
scroll to position [166, 0]
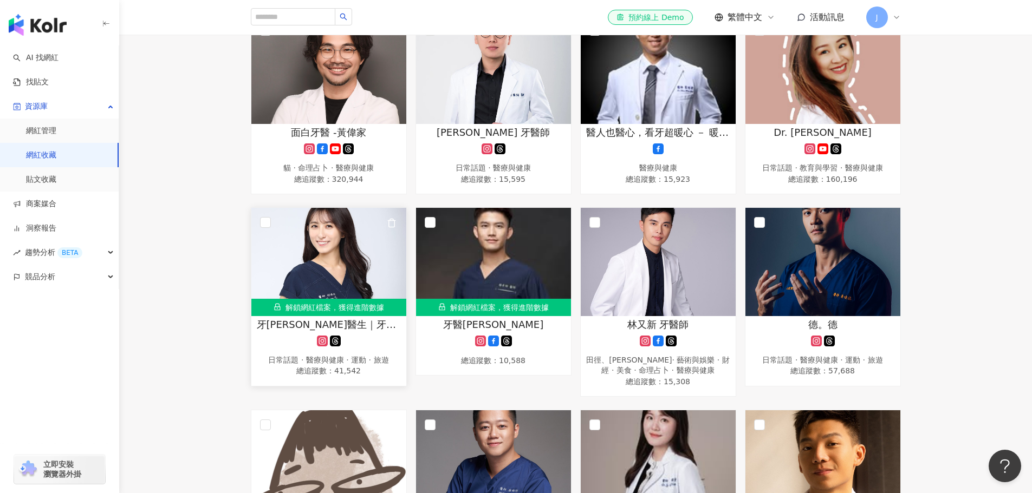
click at [343, 246] on img at bounding box center [328, 262] width 155 height 108
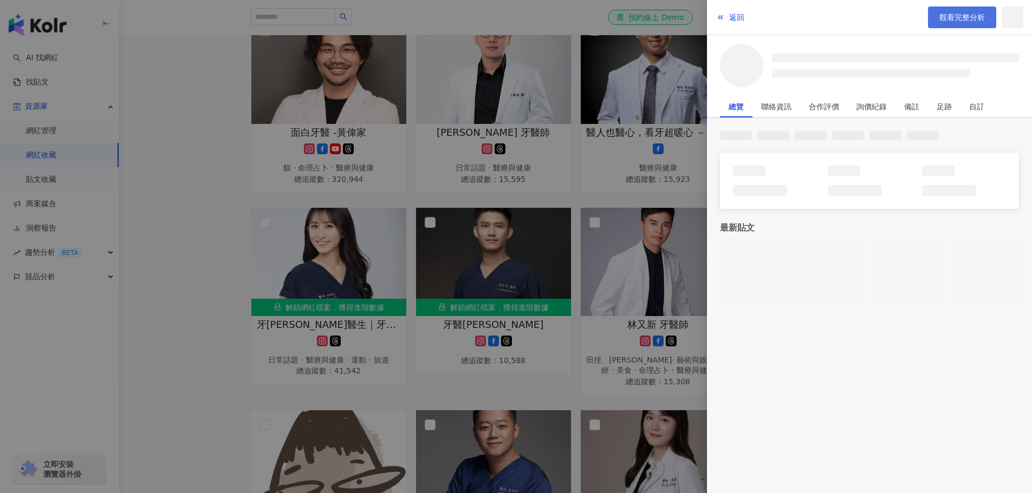
click at [956, 17] on span "觀看完整分析" at bounding box center [961, 17] width 45 height 9
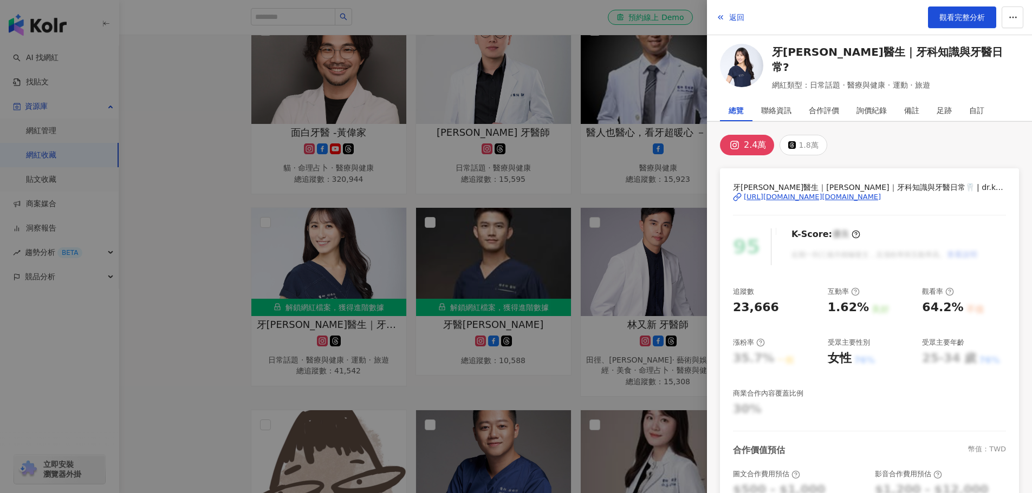
click at [156, 217] on div at bounding box center [516, 246] width 1032 height 493
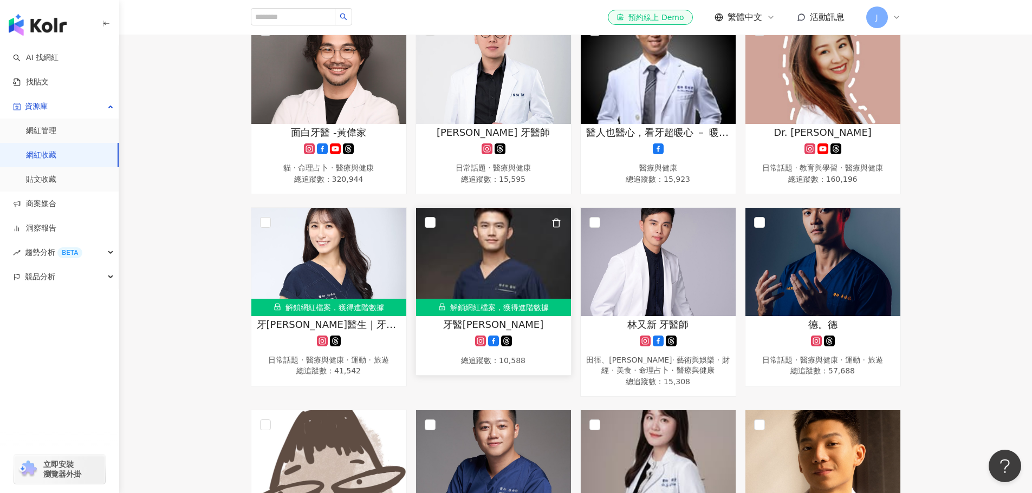
click at [499, 258] on img at bounding box center [493, 262] width 155 height 108
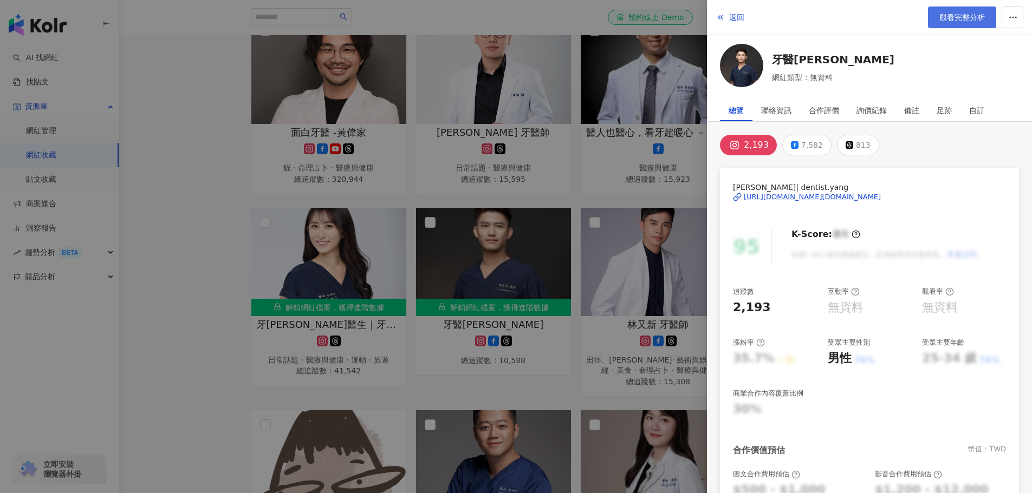
click at [960, 18] on span "觀看完整分析" at bounding box center [961, 17] width 45 height 9
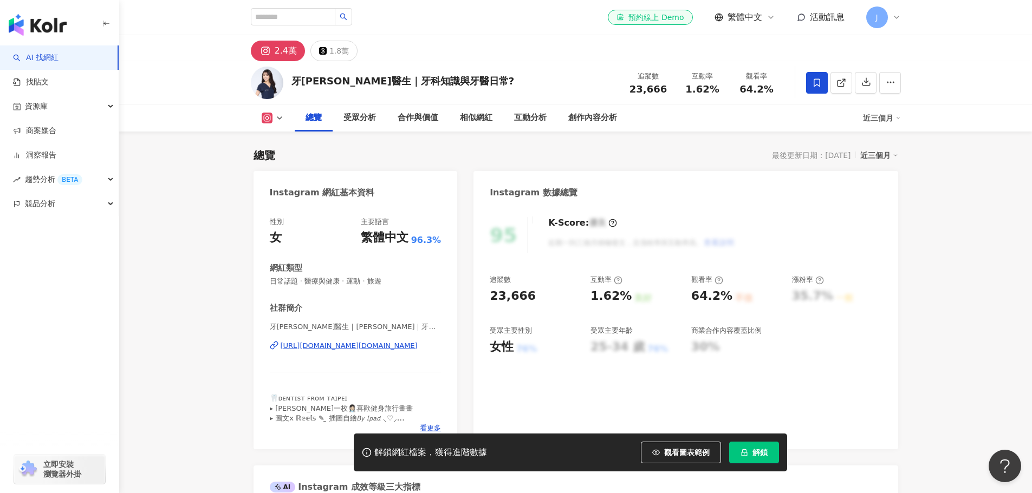
click at [759, 454] on span "解鎖" at bounding box center [759, 452] width 15 height 9
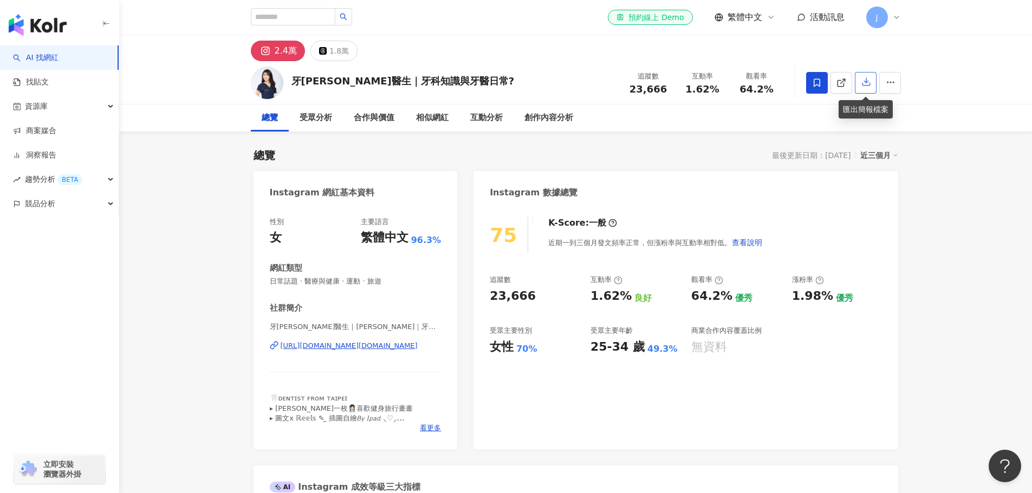
click at [866, 86] on icon "button" at bounding box center [866, 83] width 8 height 8
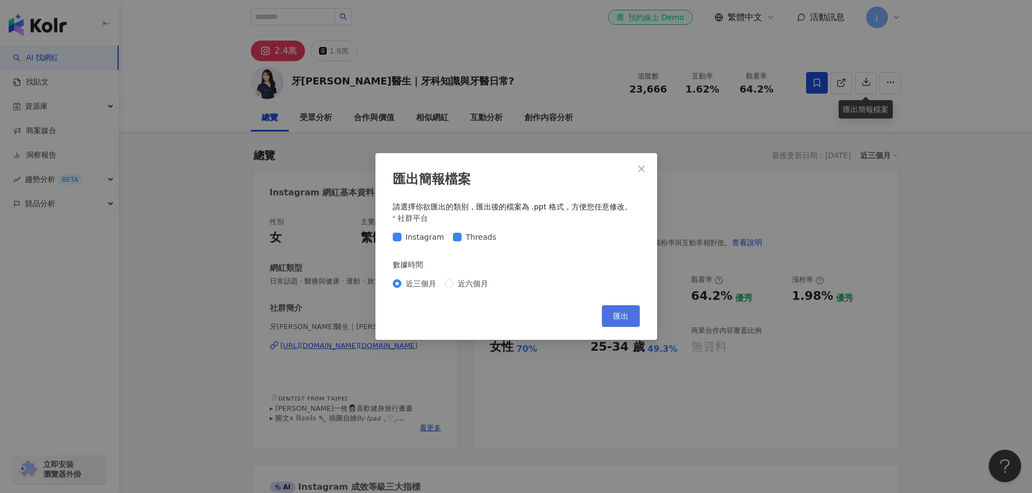
click at [620, 310] on button "匯出" at bounding box center [621, 316] width 38 height 22
click at [458, 283] on span "近六個月" at bounding box center [472, 284] width 39 height 12
click at [630, 324] on button "匯出" at bounding box center [621, 316] width 38 height 22
click at [638, 170] on icon "close" at bounding box center [641, 169] width 9 height 9
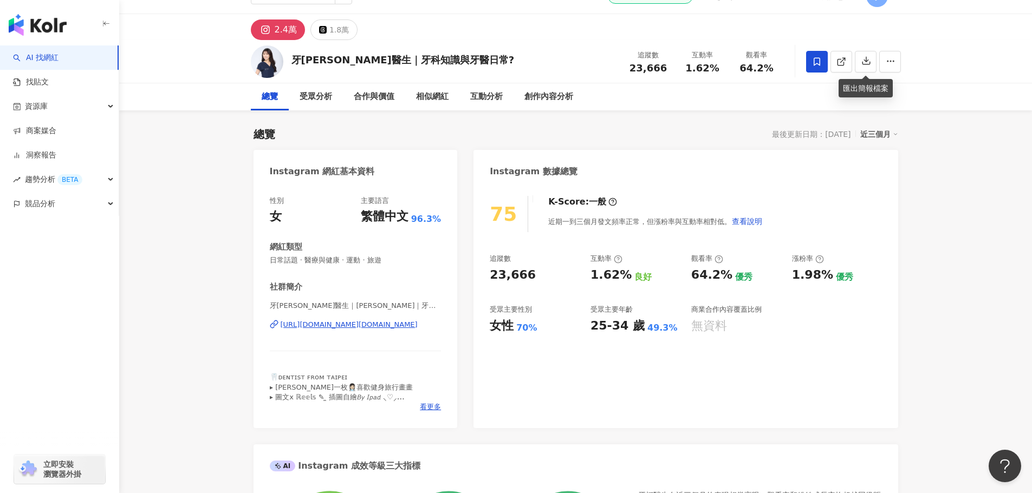
scroll to position [54, 0]
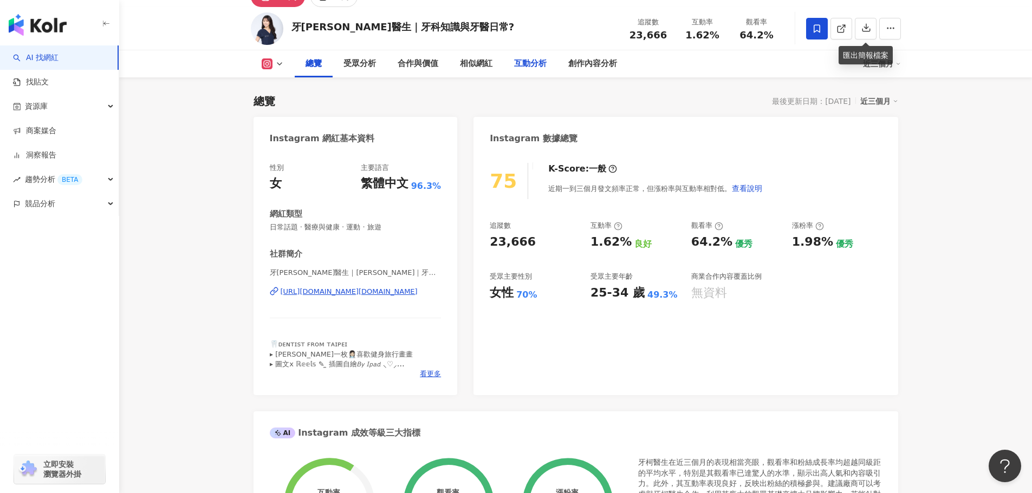
click at [508, 65] on div "互動分析" at bounding box center [530, 63] width 54 height 27
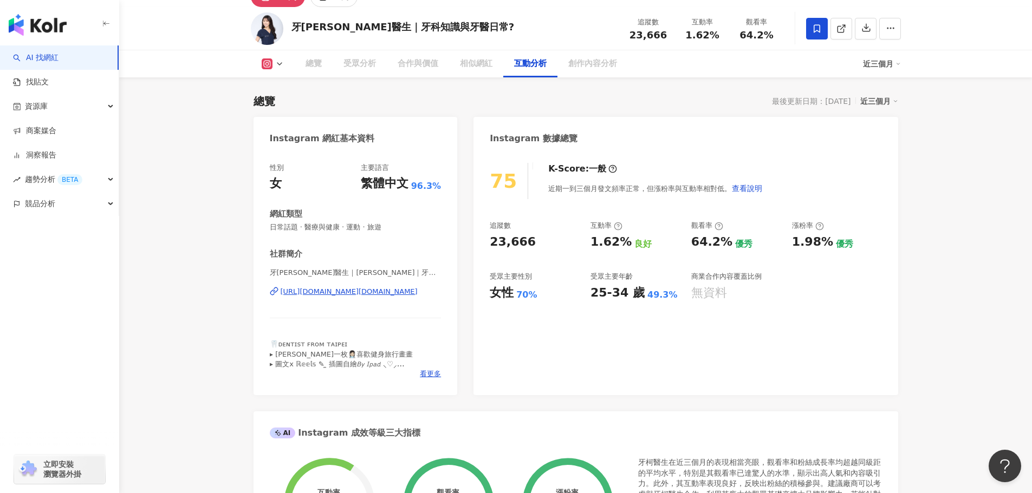
scroll to position [2131, 0]
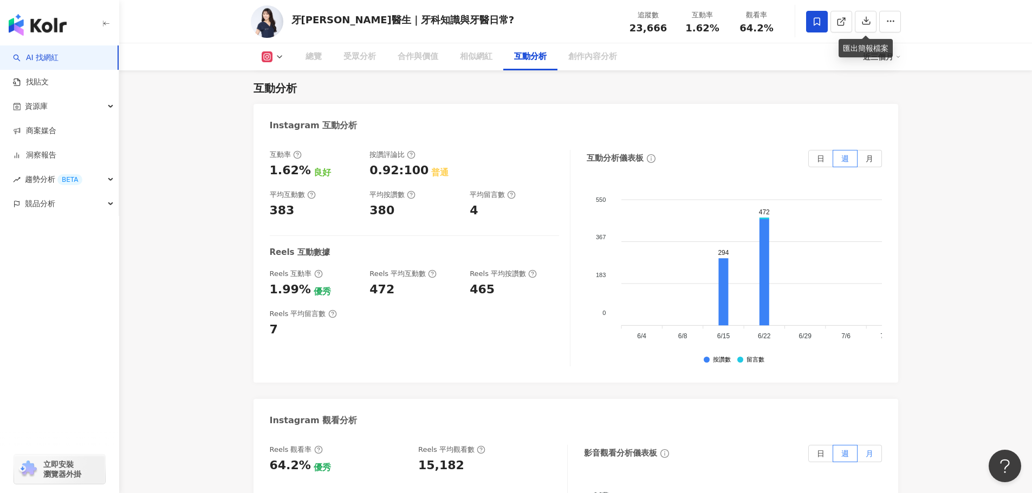
click at [867, 162] on span "月" at bounding box center [870, 158] width 8 height 9
click at [872, 455] on span "月" at bounding box center [870, 454] width 8 height 9
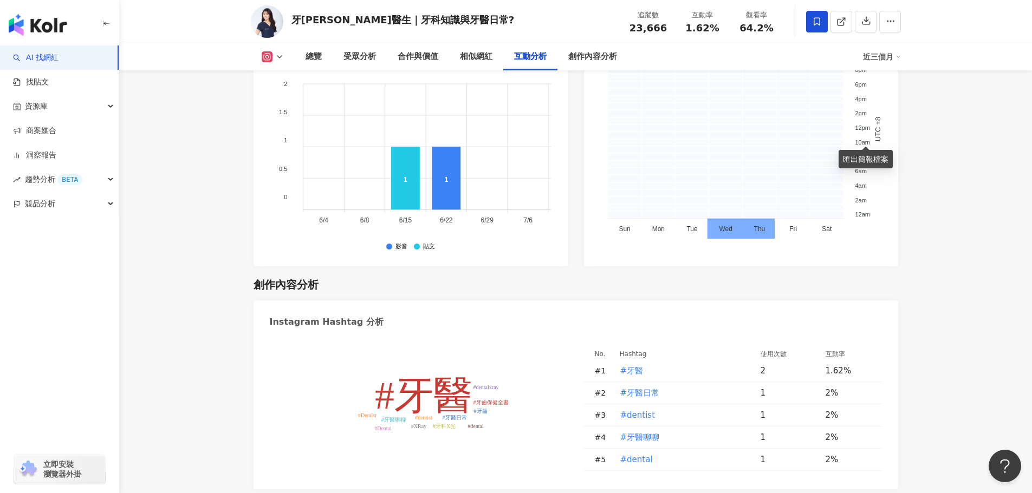
scroll to position [3052, 0]
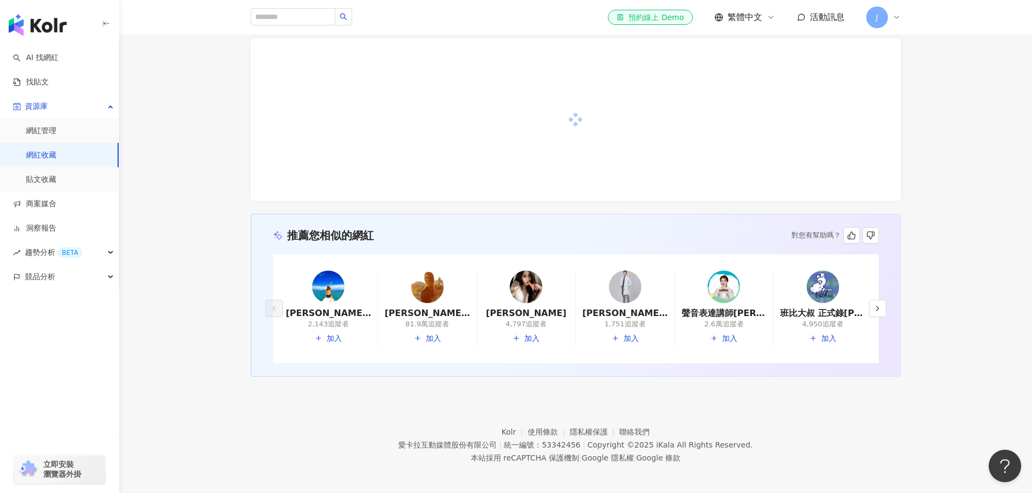
scroll to position [112, 0]
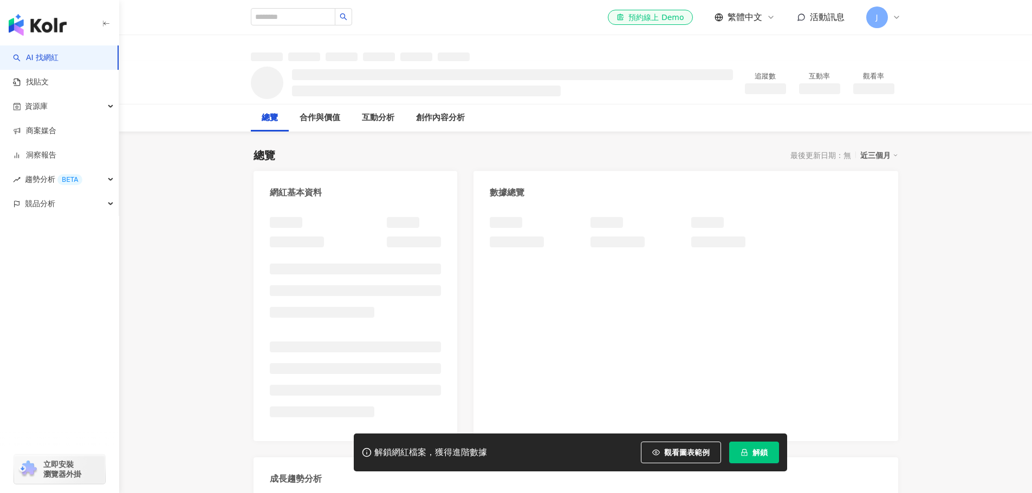
click at [753, 451] on span "解鎖" at bounding box center [759, 452] width 15 height 9
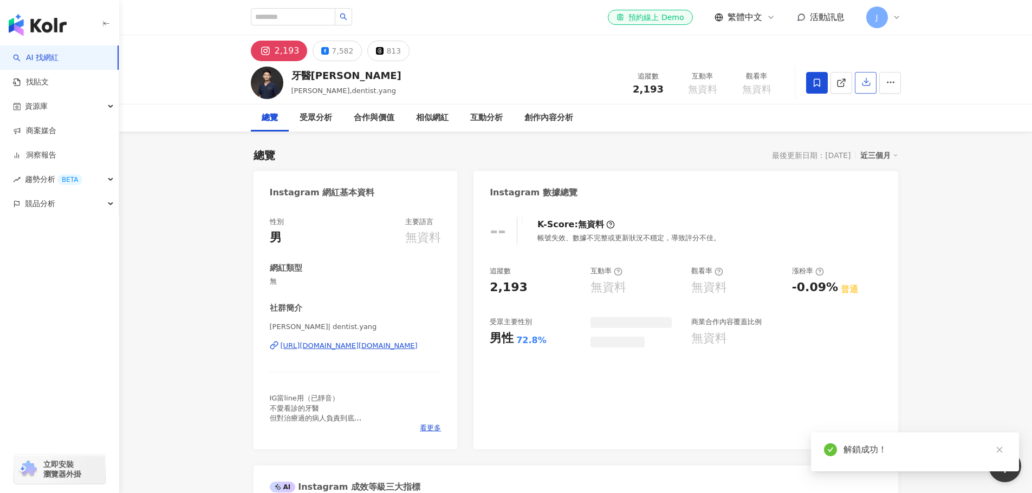
click at [869, 85] on icon "button" at bounding box center [866, 83] width 8 height 8
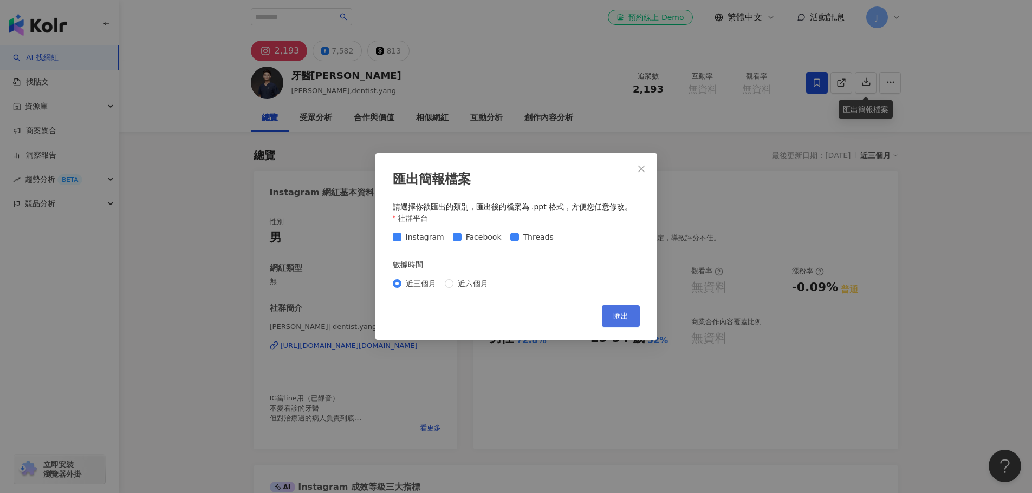
click at [615, 315] on span "匯出" at bounding box center [620, 316] width 15 height 9
click at [455, 283] on span "近六個月" at bounding box center [472, 284] width 39 height 12
click at [608, 318] on button "匯出" at bounding box center [621, 316] width 38 height 22
click at [639, 170] on icon "close" at bounding box center [641, 169] width 9 height 9
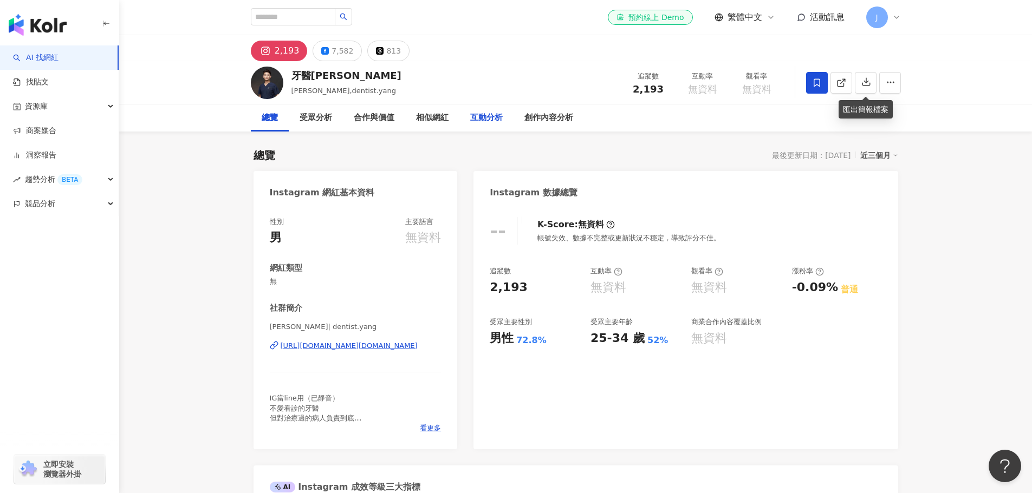
click at [481, 121] on div "互動分析" at bounding box center [486, 118] width 32 height 13
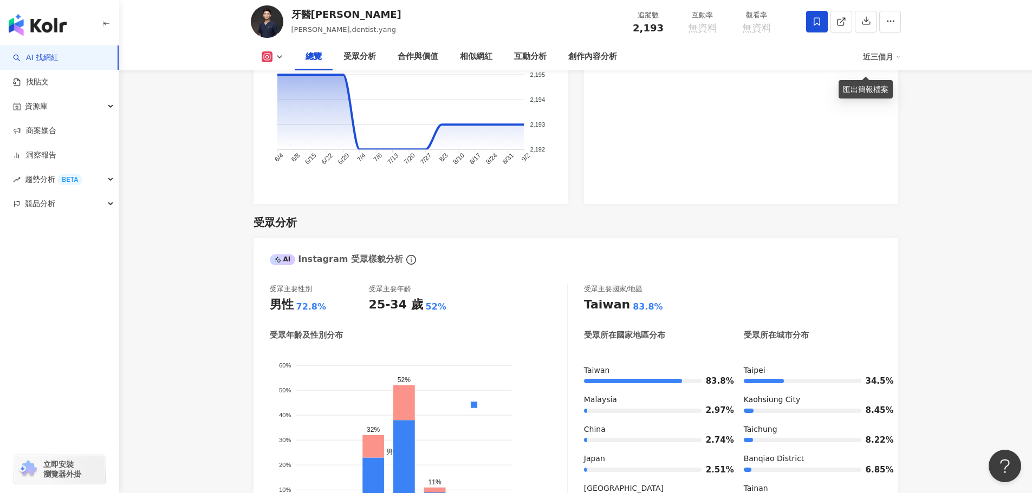
scroll to position [656, 0]
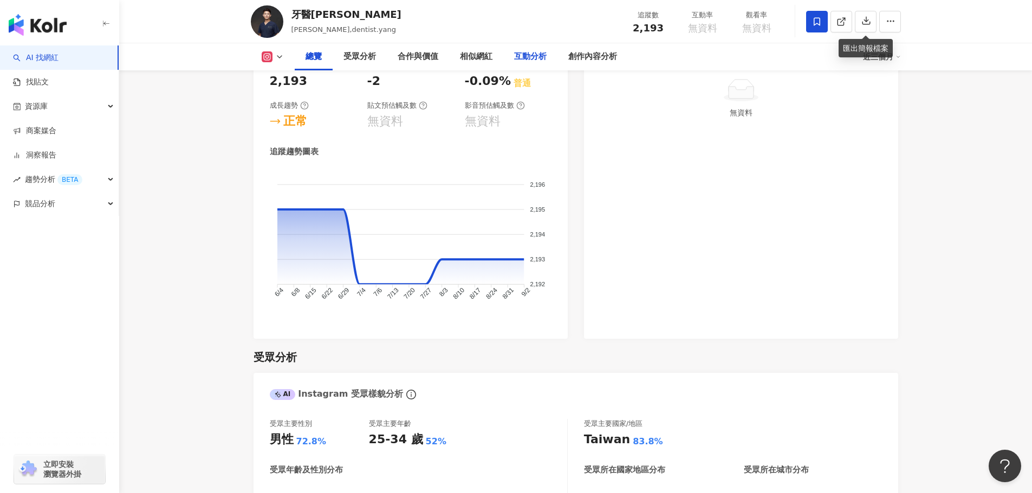
click at [545, 53] on div "互動分析" at bounding box center [530, 56] width 32 height 13
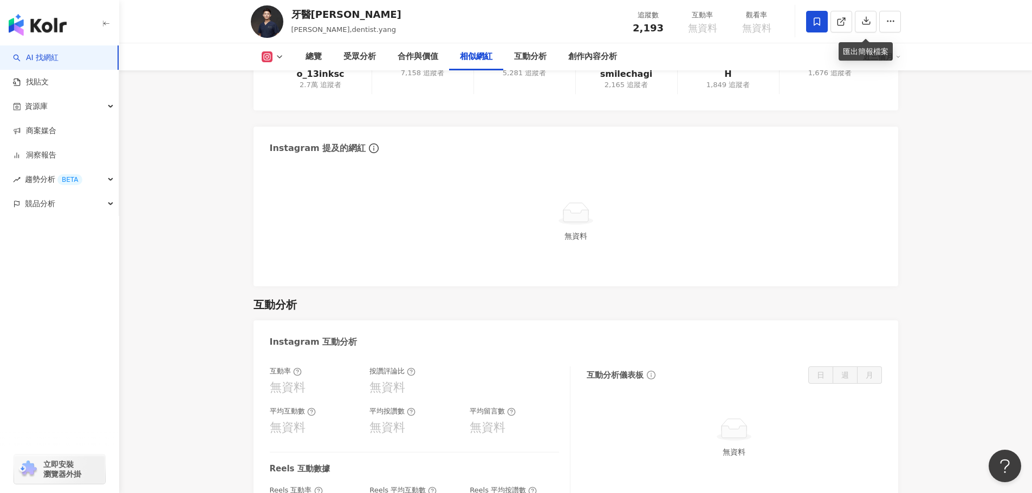
scroll to position [1956, 0]
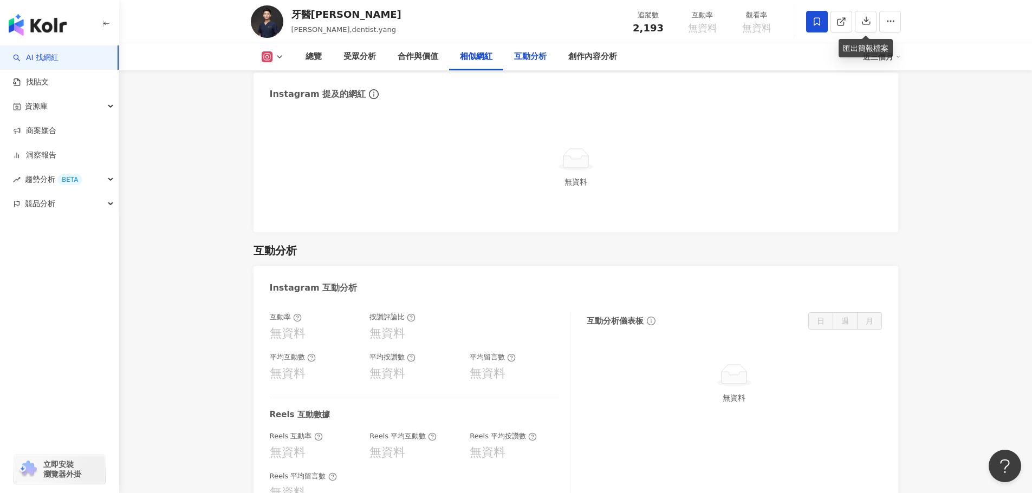
click at [526, 54] on div "互動分析" at bounding box center [530, 56] width 32 height 13
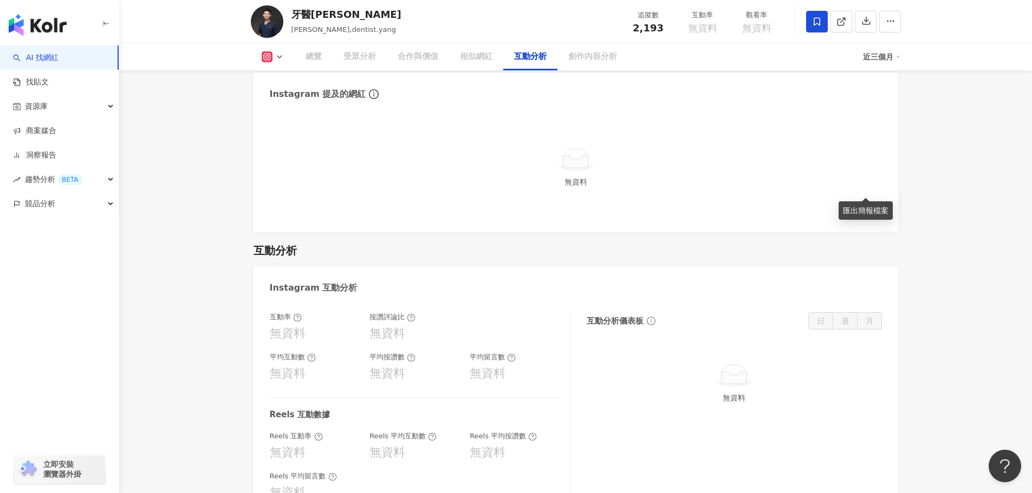
scroll to position [2119, 0]
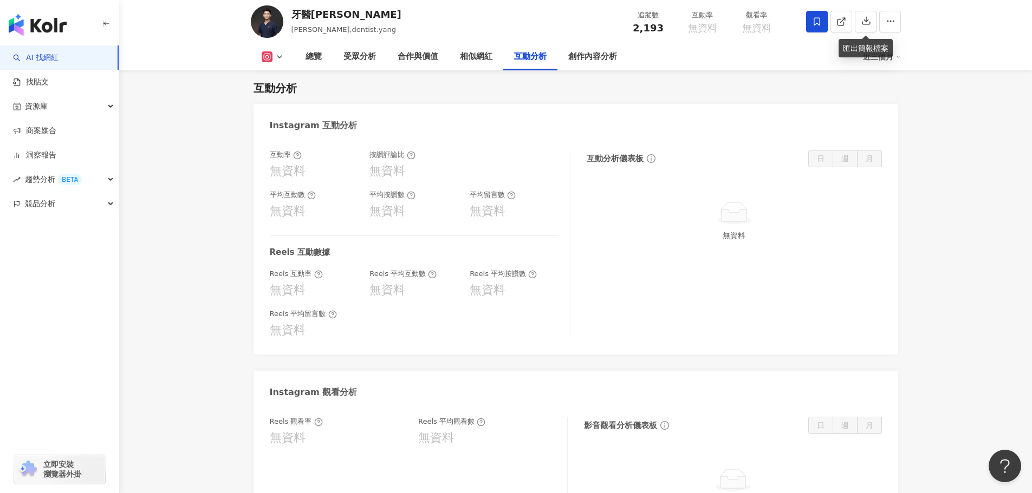
click at [447, 200] on div "平均按讚數" at bounding box center [413, 195] width 89 height 10
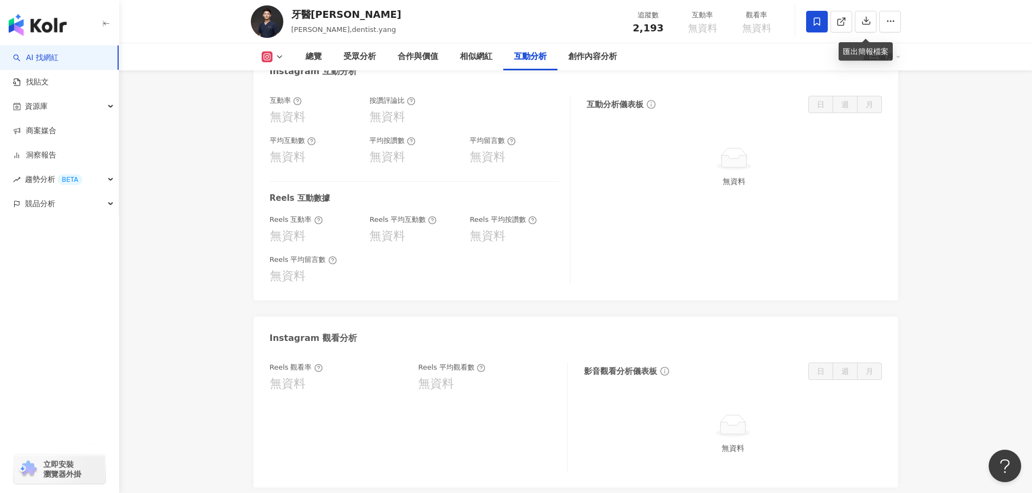
scroll to position [2227, 0]
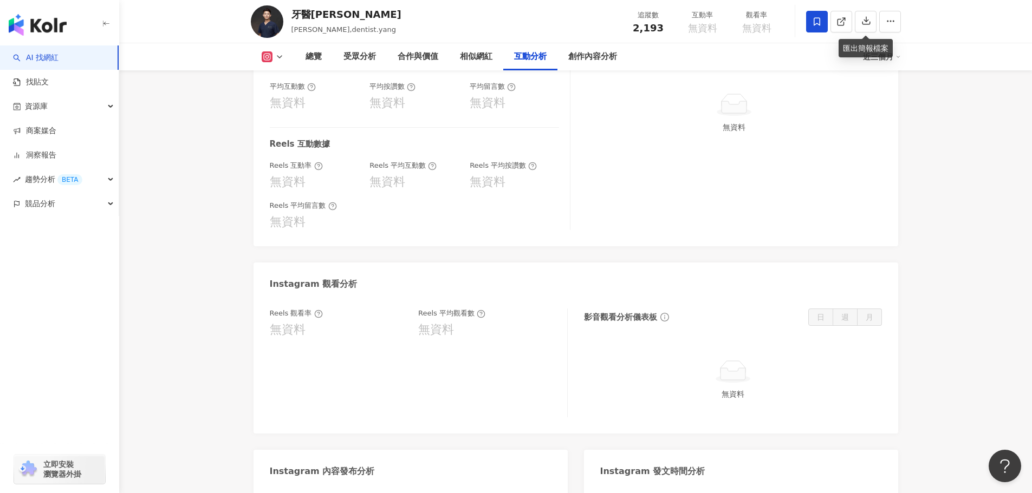
click at [573, 225] on div "互動率 無資料 按讚評論比 無資料 平均互動數 無資料 平均按讚數 無資料 平均留言數 無資料 Reels 互動數據 Reels 互動率 無資料 Reels …" at bounding box center [576, 136] width 612 height 188
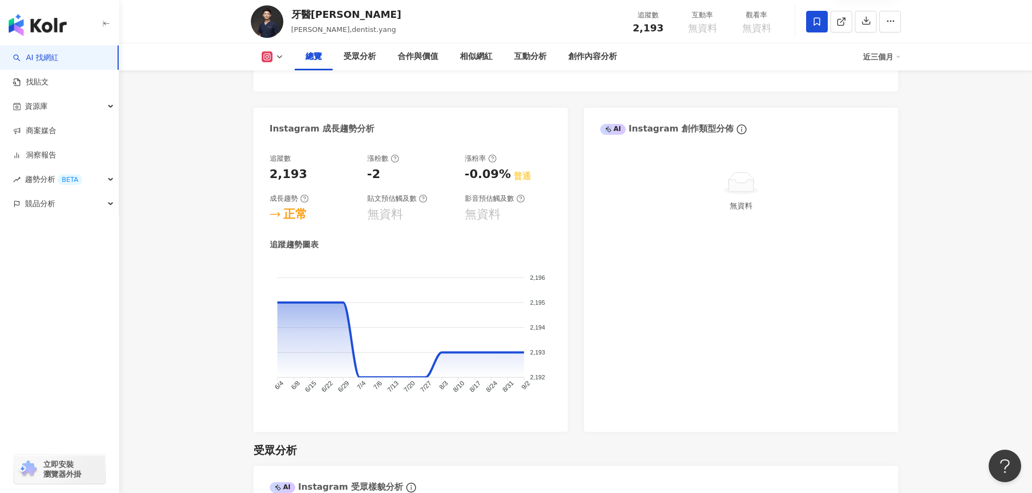
scroll to position [494, 0]
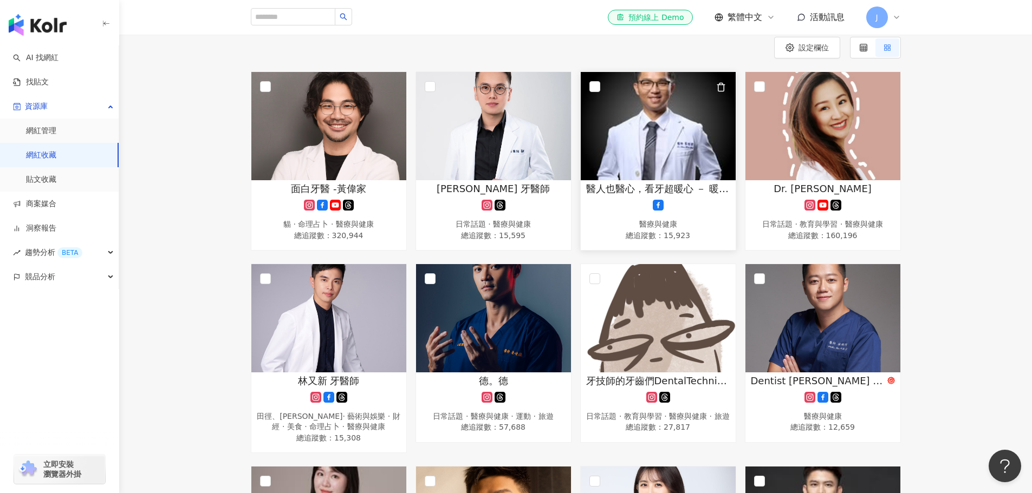
scroll to position [217, 0]
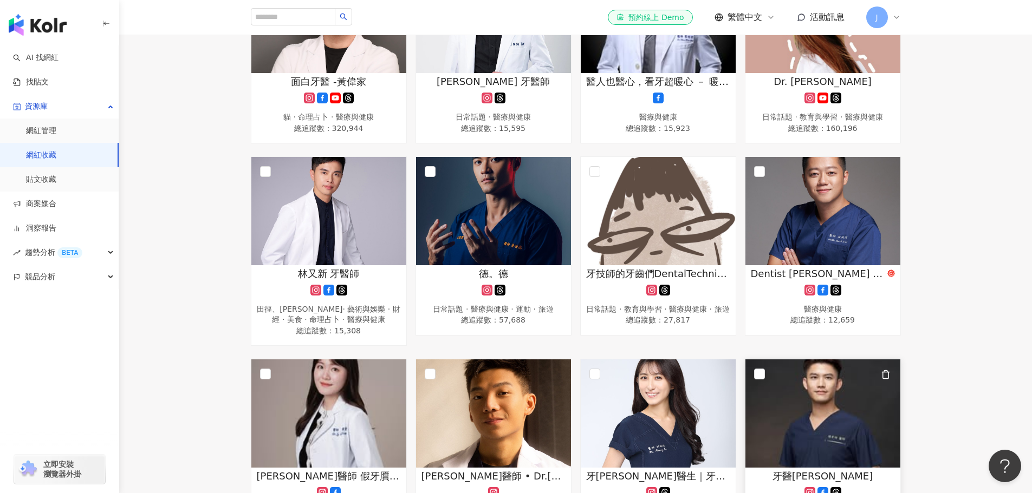
click at [827, 405] on img at bounding box center [822, 414] width 155 height 108
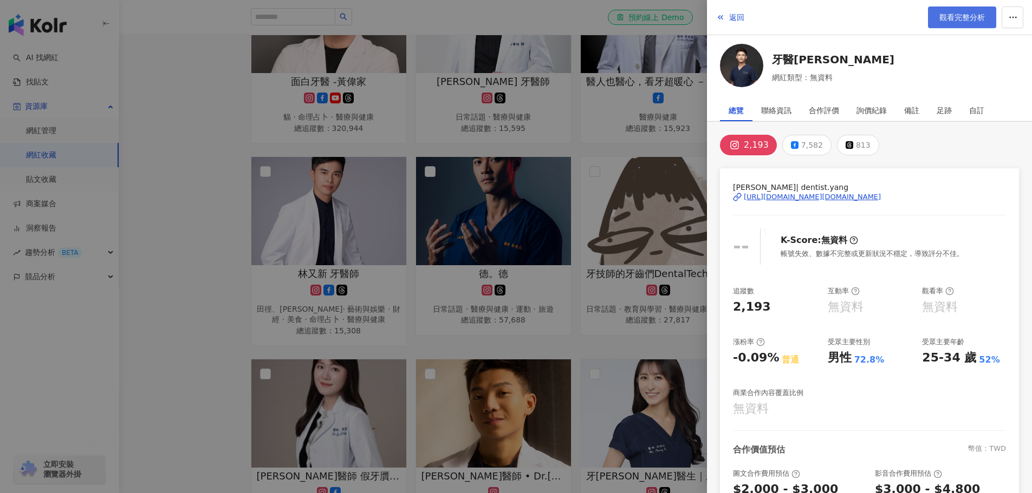
click at [954, 15] on span "觀看完整分析" at bounding box center [961, 17] width 45 height 9
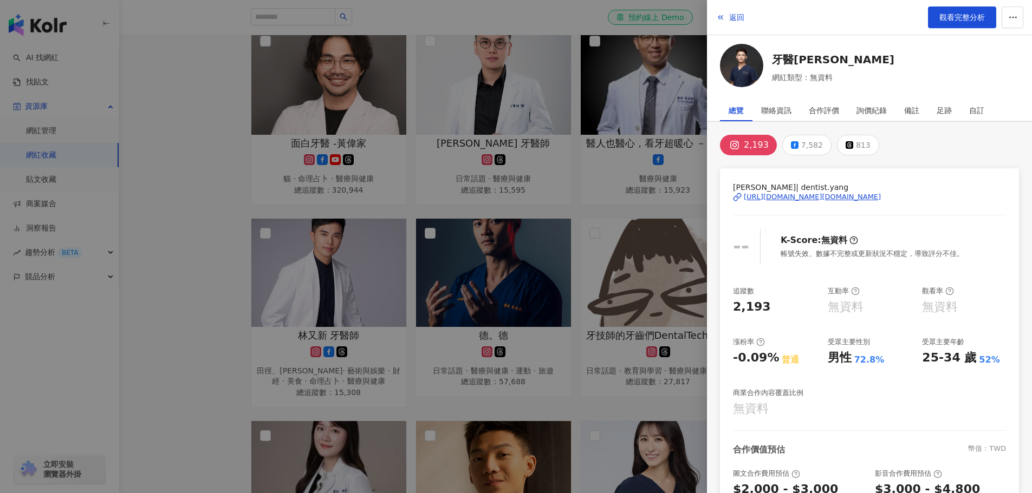
scroll to position [0, 0]
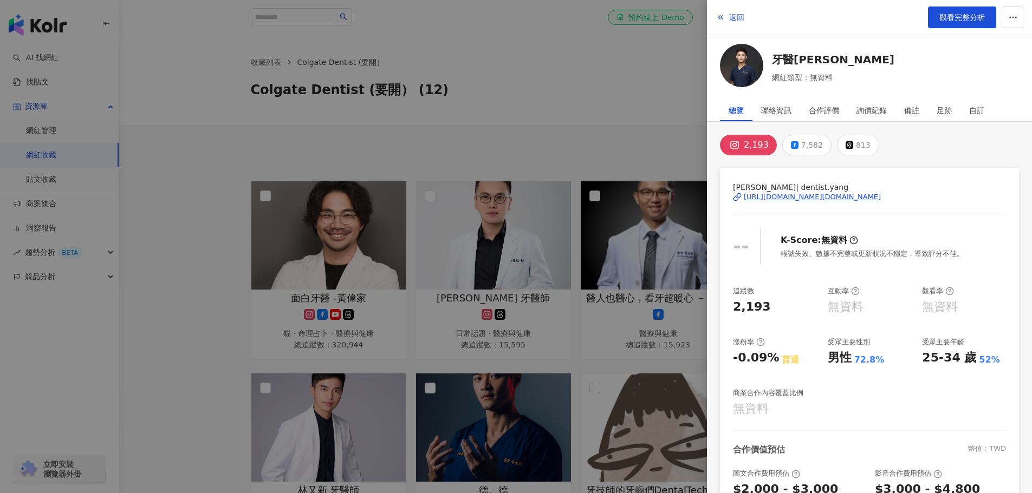
click at [185, 216] on div at bounding box center [516, 246] width 1032 height 493
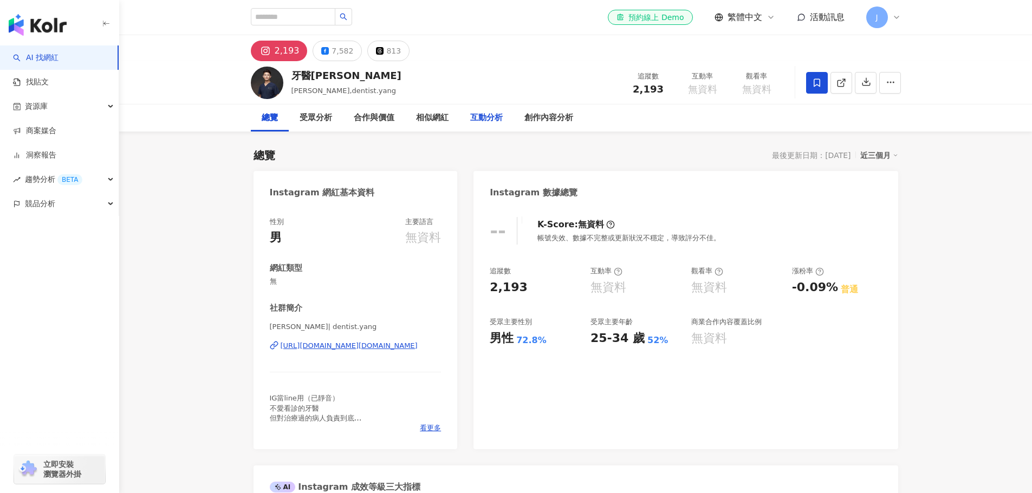
click at [478, 117] on div "互動分析" at bounding box center [486, 118] width 32 height 13
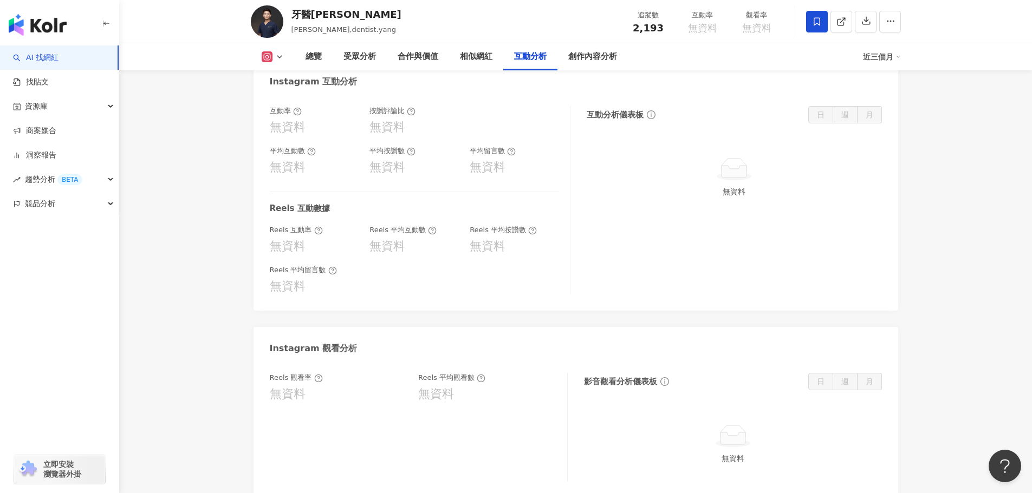
scroll to position [2065, 0]
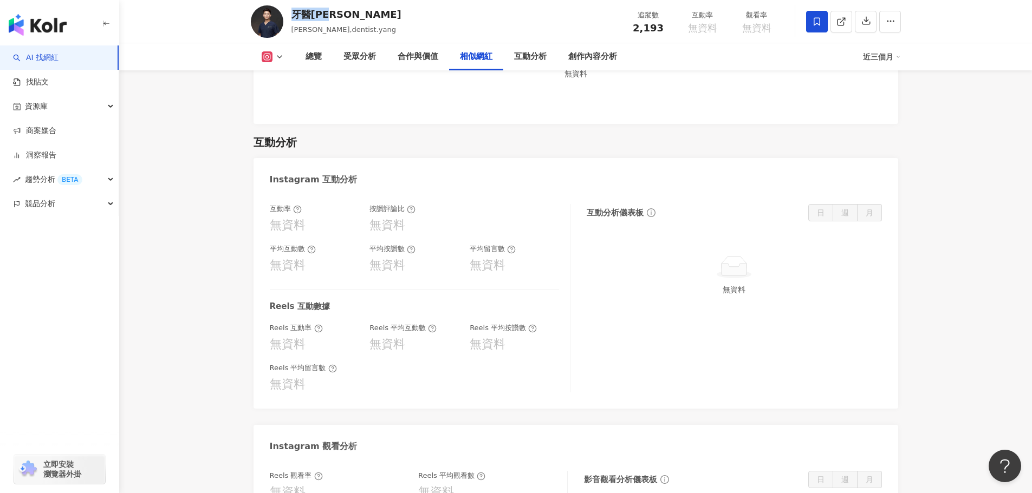
drag, startPoint x: 324, startPoint y: 17, endPoint x: 292, endPoint y: 20, distance: 32.6
click at [292, 20] on div "牙醫楊景翔 楊景翔,dentist.yang 追蹤數 2,193 互動率 無資料 觀看率 無資料" at bounding box center [575, 21] width 693 height 43
copy div "牙醫[PERSON_NAME]"
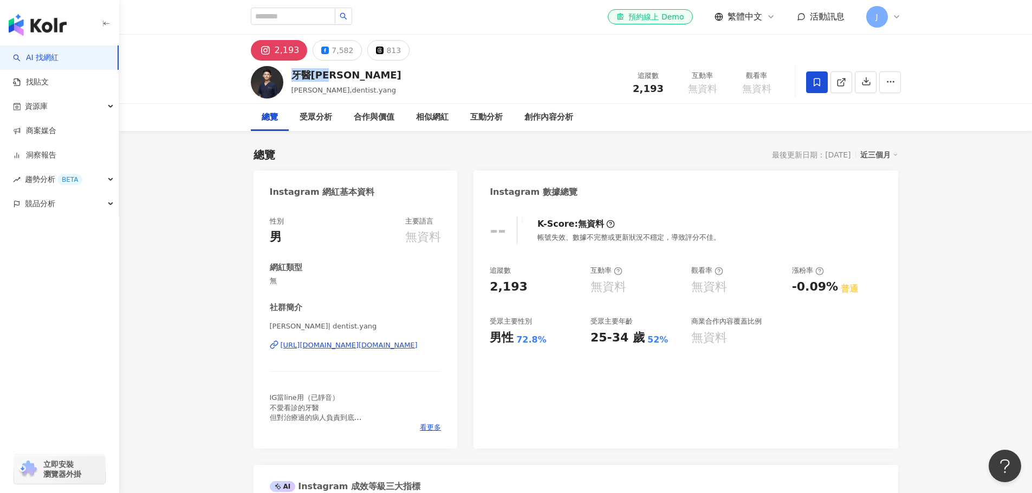
scroll to position [0, 0]
